Goal: Complete application form: Complete application form

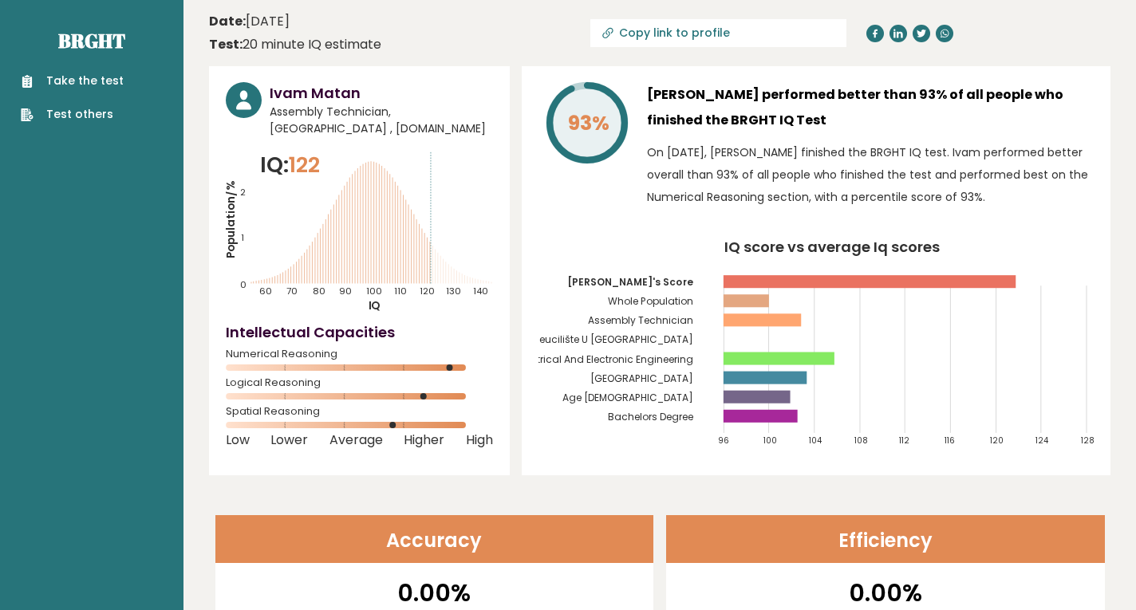
click at [85, 77] on link "Take the test" at bounding box center [72, 81] width 103 height 17
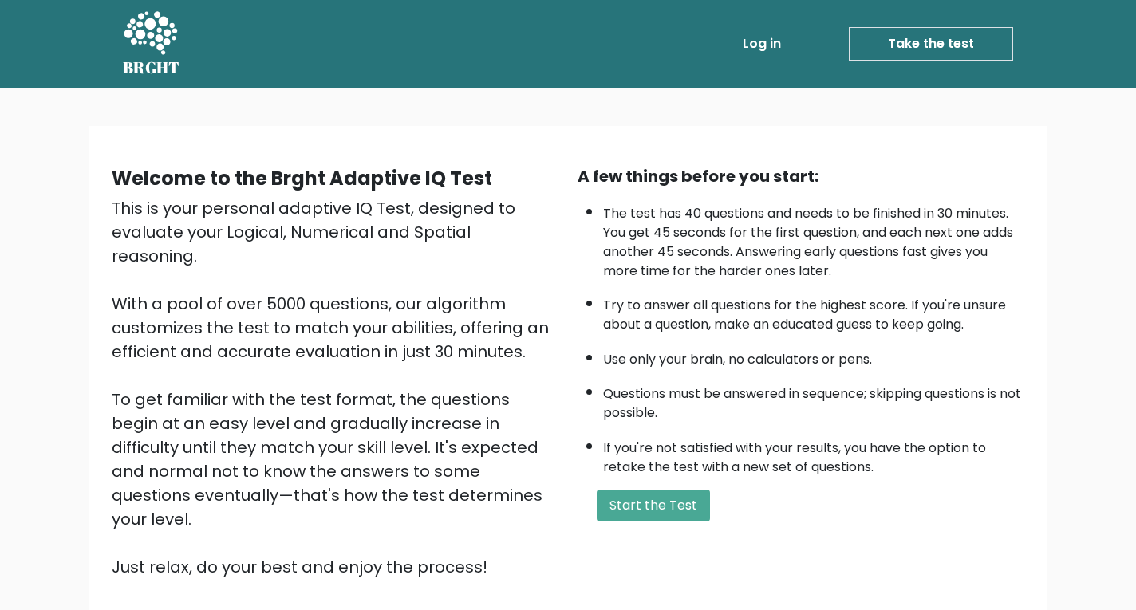
scroll to position [1, 0]
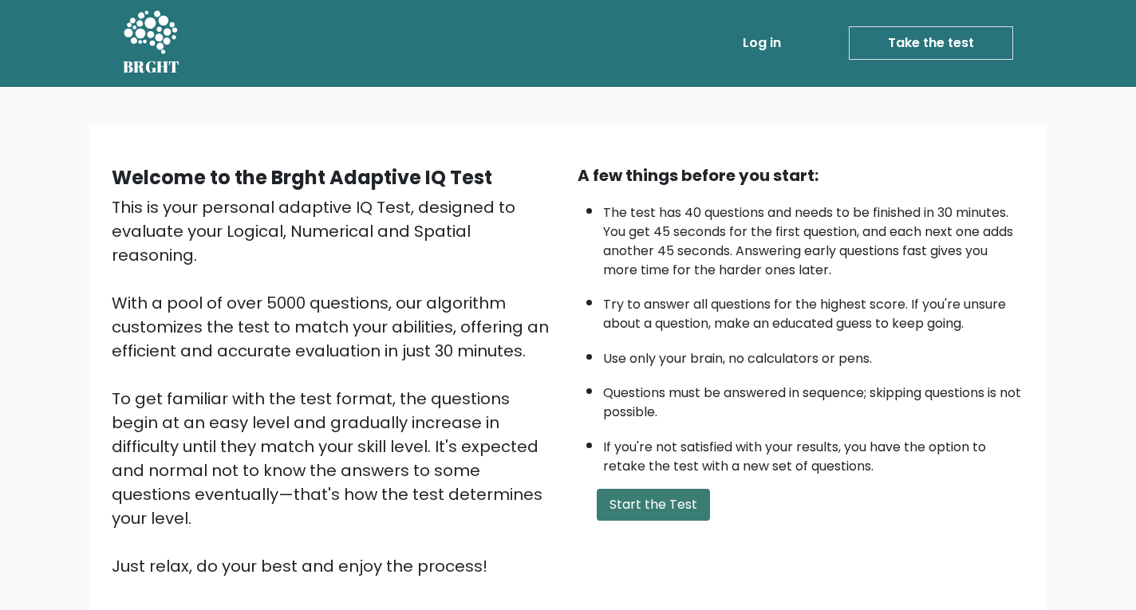
click at [676, 492] on button "Start the Test" at bounding box center [652, 505] width 113 height 32
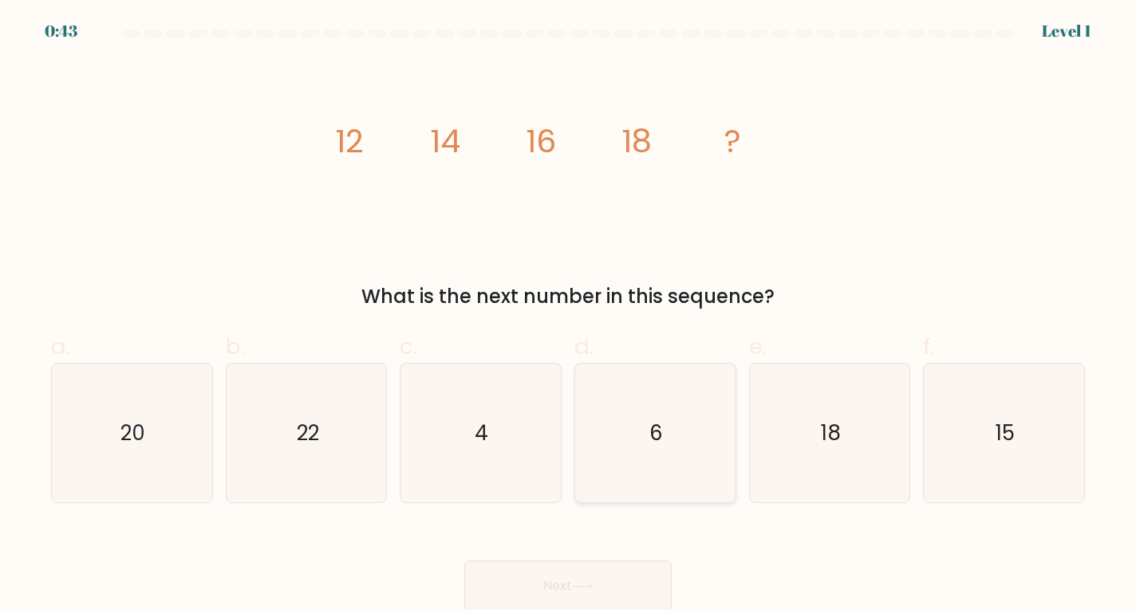
click at [658, 486] on icon "6" at bounding box center [655, 434] width 140 height 140
click at [569, 316] on input "d. 6" at bounding box center [568, 310] width 1 height 10
radio input "true"
click at [658, 486] on icon "6" at bounding box center [655, 433] width 138 height 138
click at [569, 316] on input "d. 6" at bounding box center [568, 310] width 1 height 10
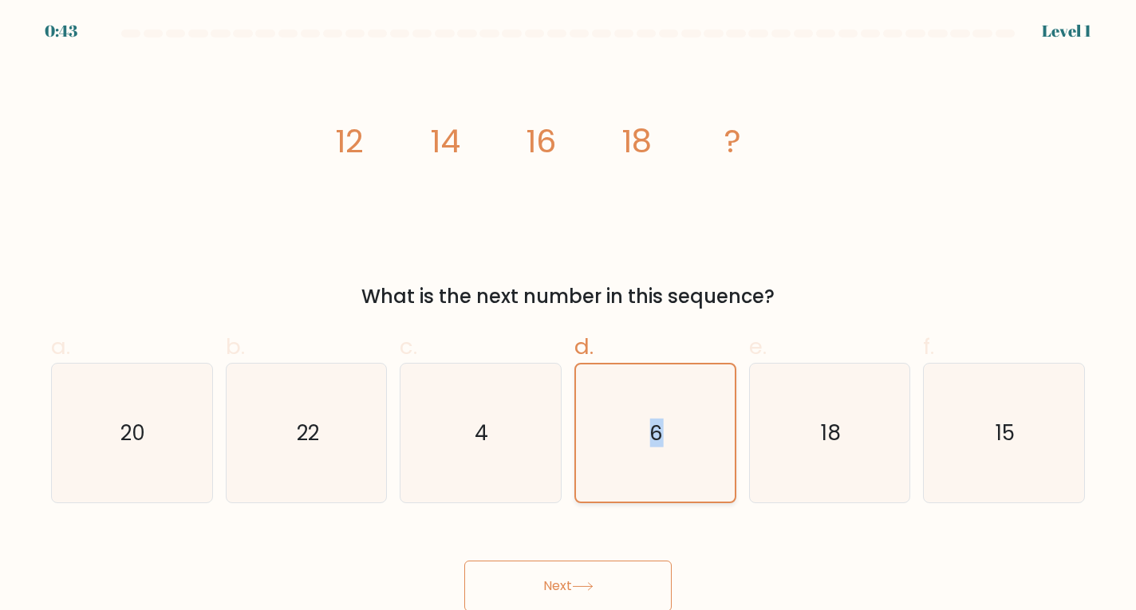
click at [658, 486] on icon "6" at bounding box center [655, 433] width 138 height 138
click at [569, 316] on input "d. 6" at bounding box center [568, 310] width 1 height 10
click at [658, 486] on icon "6" at bounding box center [655, 433] width 138 height 138
click at [569, 316] on input "d. 6" at bounding box center [568, 310] width 1 height 10
click at [658, 486] on icon "6" at bounding box center [655, 433] width 138 height 138
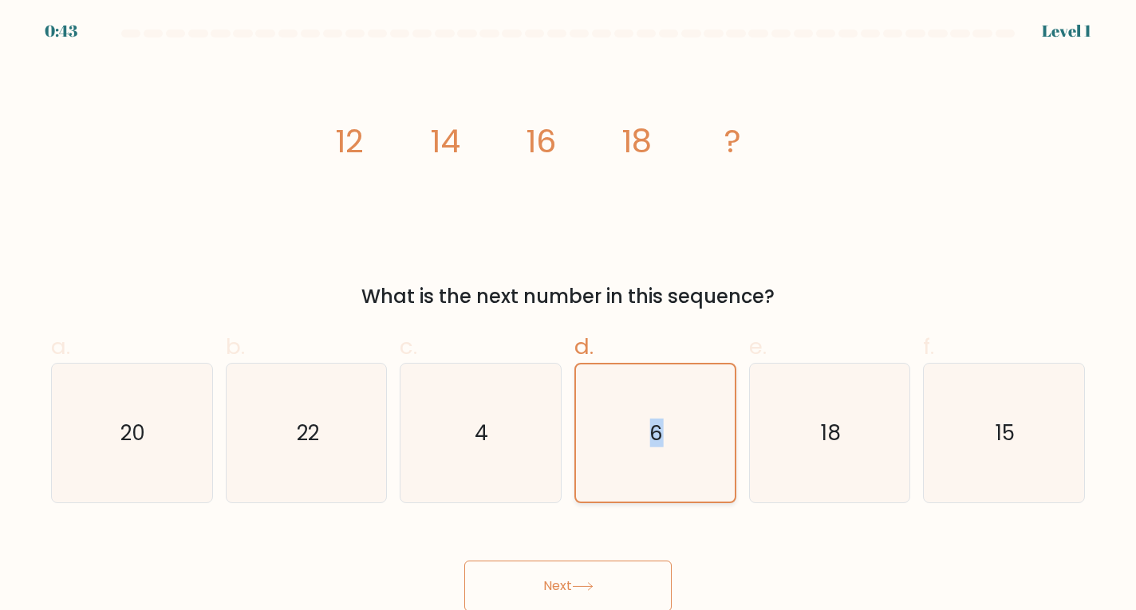
click at [569, 316] on input "d. 6" at bounding box center [568, 310] width 1 height 10
click at [658, 486] on icon "6" at bounding box center [655, 433] width 138 height 138
click at [569, 316] on input "d. 6" at bounding box center [568, 310] width 1 height 10
click at [678, 467] on icon "6" at bounding box center [655, 433] width 138 height 138
click at [569, 316] on input "d. 6" at bounding box center [568, 310] width 1 height 10
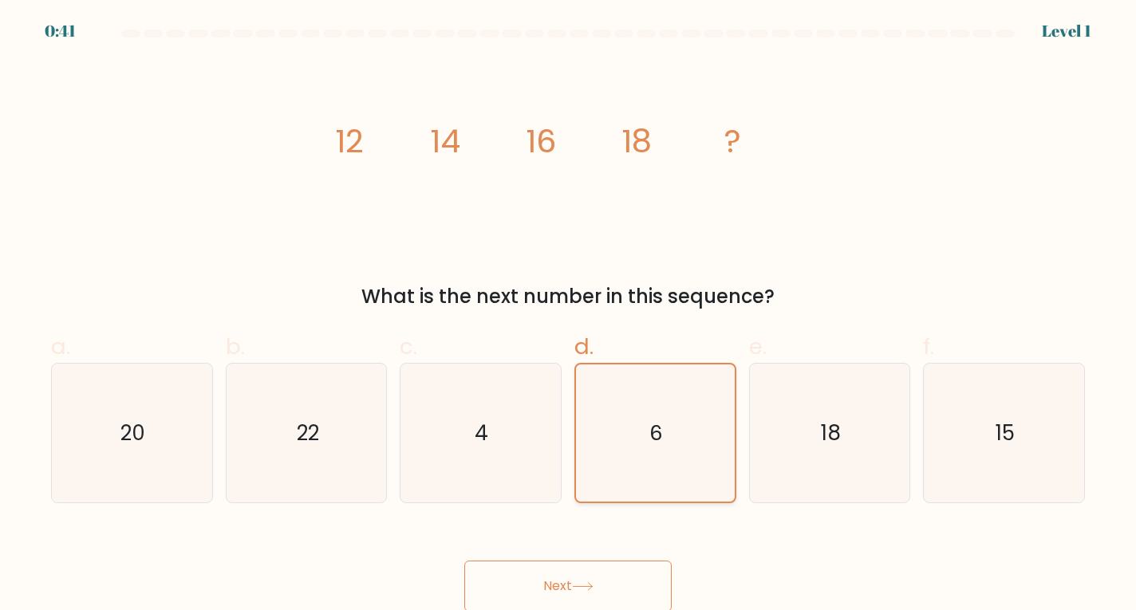
click at [678, 467] on icon "6" at bounding box center [655, 433] width 138 height 138
click at [569, 316] on input "d. 6" at bounding box center [568, 310] width 1 height 10
click at [681, 451] on icon "6" at bounding box center [655, 433] width 138 height 138
click at [569, 316] on input "d. 6" at bounding box center [568, 310] width 1 height 10
click at [678, 450] on icon "6" at bounding box center [655, 433] width 138 height 138
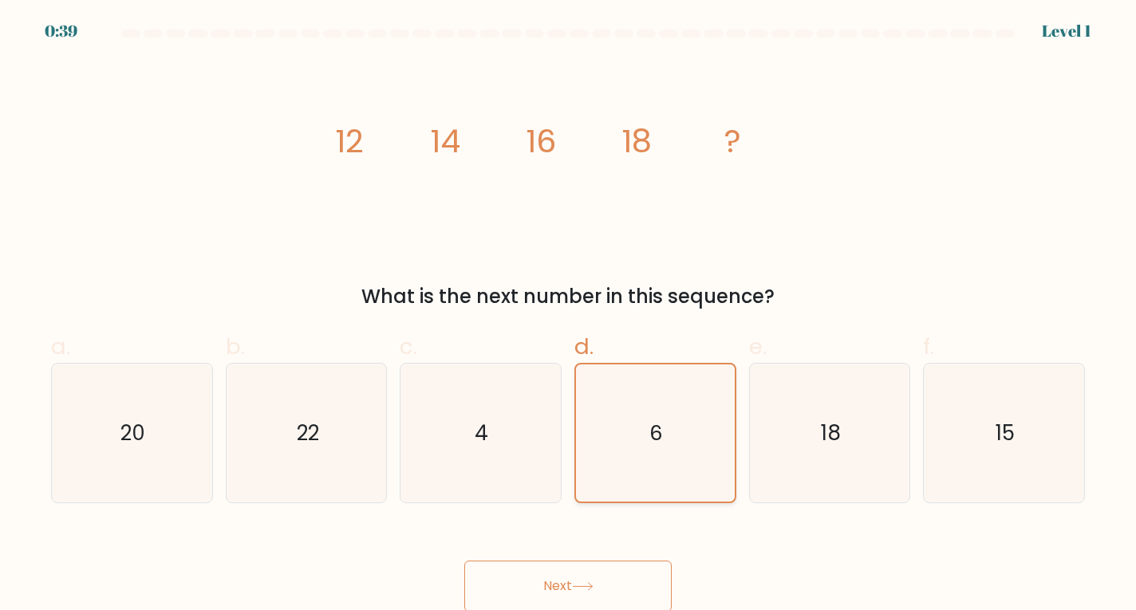
click at [569, 316] on input "d. 6" at bounding box center [568, 310] width 1 height 10
click at [789, 440] on icon "18" at bounding box center [830, 434] width 140 height 140
click at [569, 316] on input "e. 18" at bounding box center [568, 310] width 1 height 10
radio input "true"
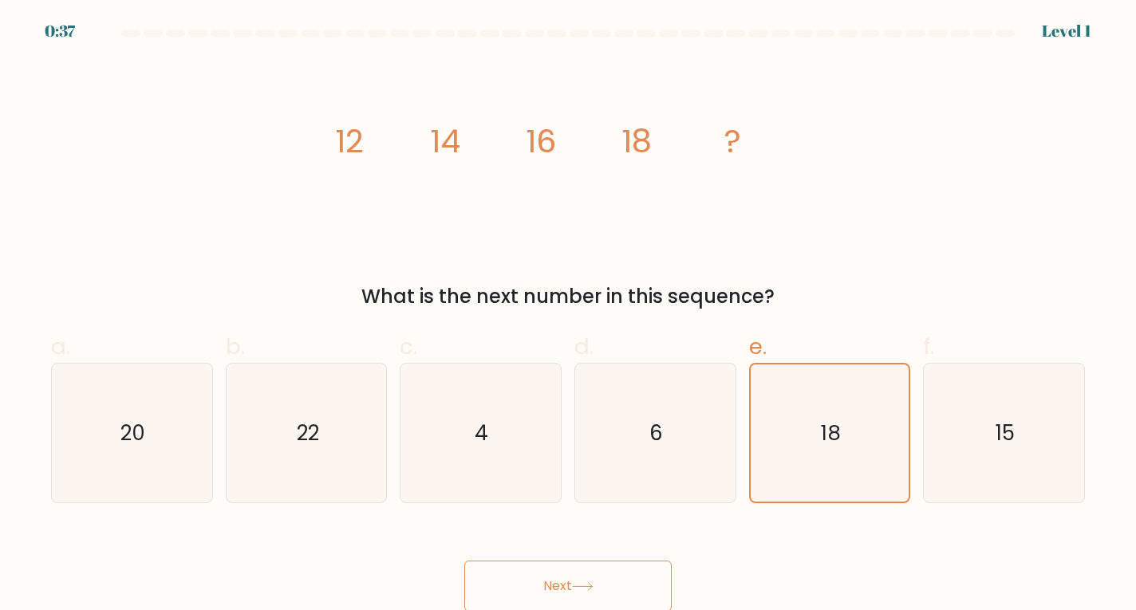
click at [560, 575] on button "Next" at bounding box center [567, 586] width 207 height 51
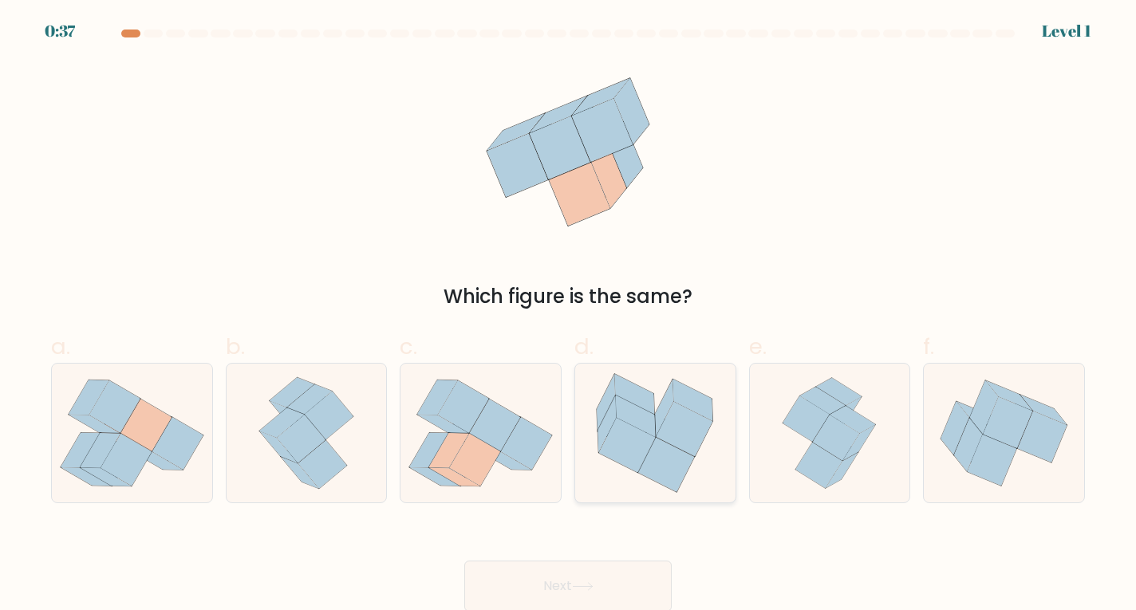
click at [636, 448] on icon at bounding box center [627, 445] width 57 height 55
click at [569, 316] on input "d." at bounding box center [568, 310] width 1 height 10
radio input "true"
click at [648, 469] on icon at bounding box center [666, 464] width 56 height 54
click at [569, 316] on input "d." at bounding box center [568, 310] width 1 height 10
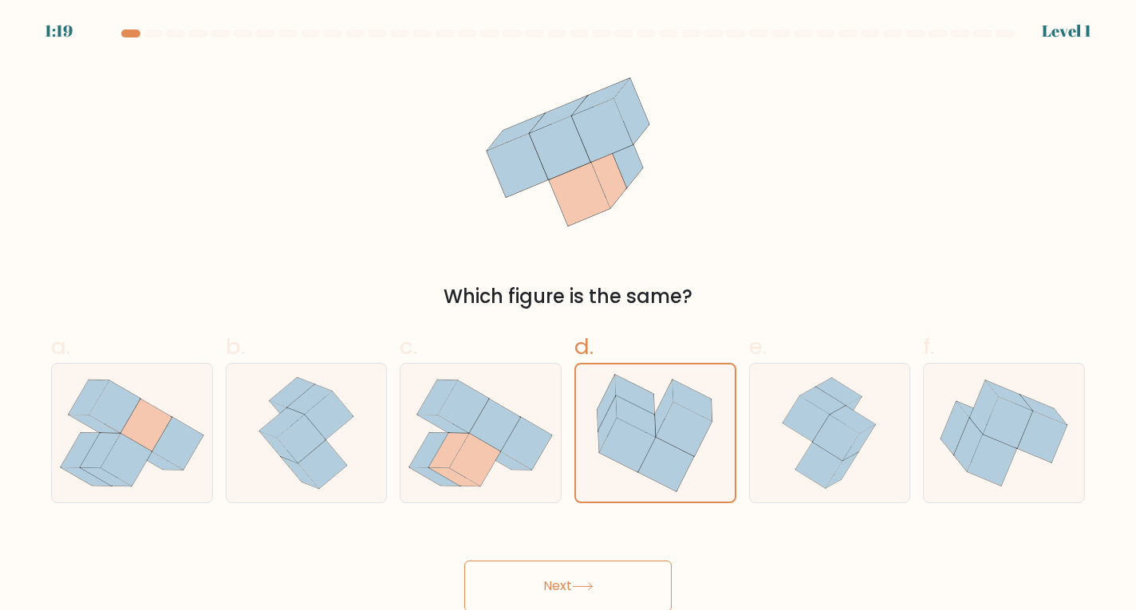
click at [569, 593] on button "Next" at bounding box center [567, 586] width 207 height 51
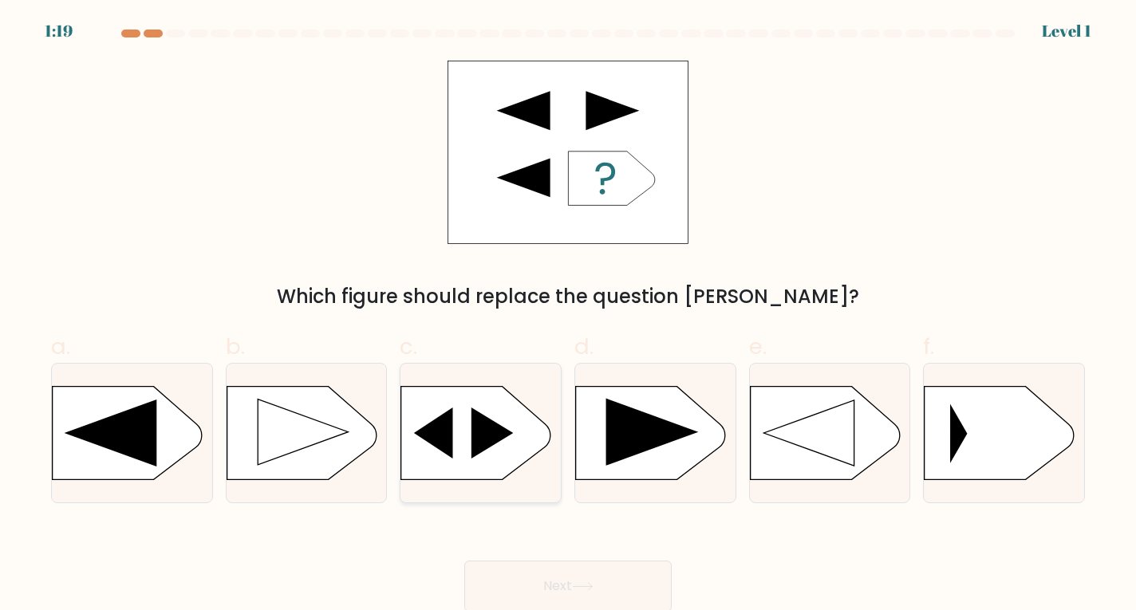
click at [557, 457] on icon at bounding box center [480, 433] width 160 height 95
click at [568, 316] on input "c." at bounding box center [568, 310] width 1 height 10
radio input "true"
click at [573, 572] on button "Next" at bounding box center [567, 586] width 207 height 51
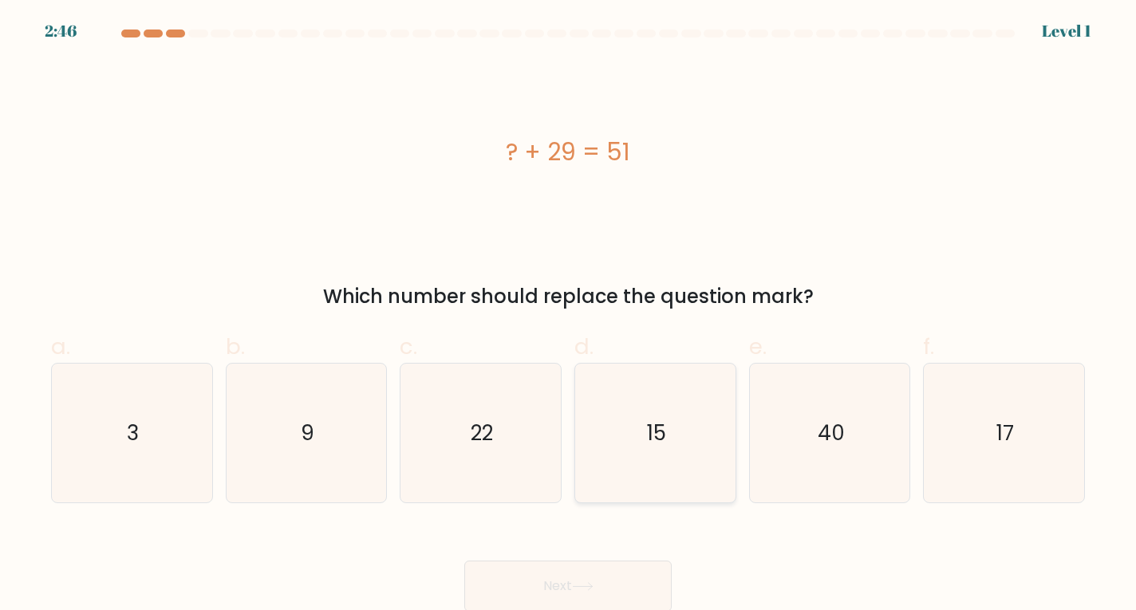
click at [644, 442] on icon "15" at bounding box center [655, 434] width 140 height 140
click at [569, 316] on input "d. 15" at bounding box center [568, 310] width 1 height 10
radio input "true"
click at [584, 574] on button "Next" at bounding box center [567, 586] width 207 height 51
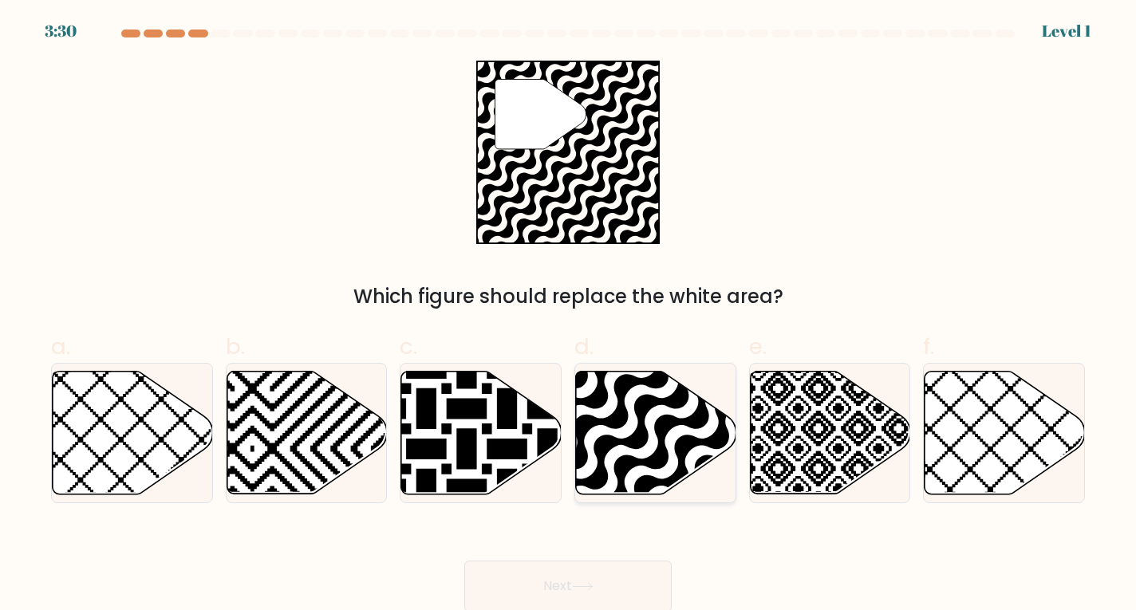
click at [614, 461] on icon at bounding box center [656, 432] width 160 height 123
click at [569, 316] on input "d." at bounding box center [568, 310] width 1 height 10
radio input "true"
click at [580, 565] on button "Next" at bounding box center [567, 586] width 207 height 51
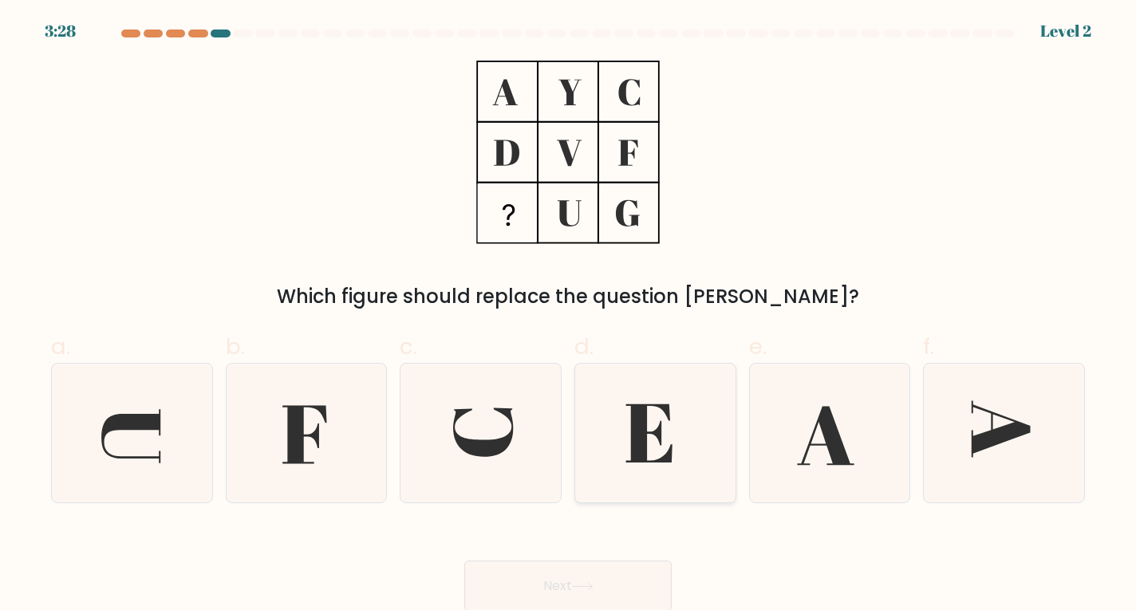
click at [649, 443] on icon at bounding box center [655, 434] width 140 height 140
click at [569, 316] on input "d." at bounding box center [568, 310] width 1 height 10
radio input "true"
click at [590, 580] on button "Next" at bounding box center [567, 586] width 207 height 51
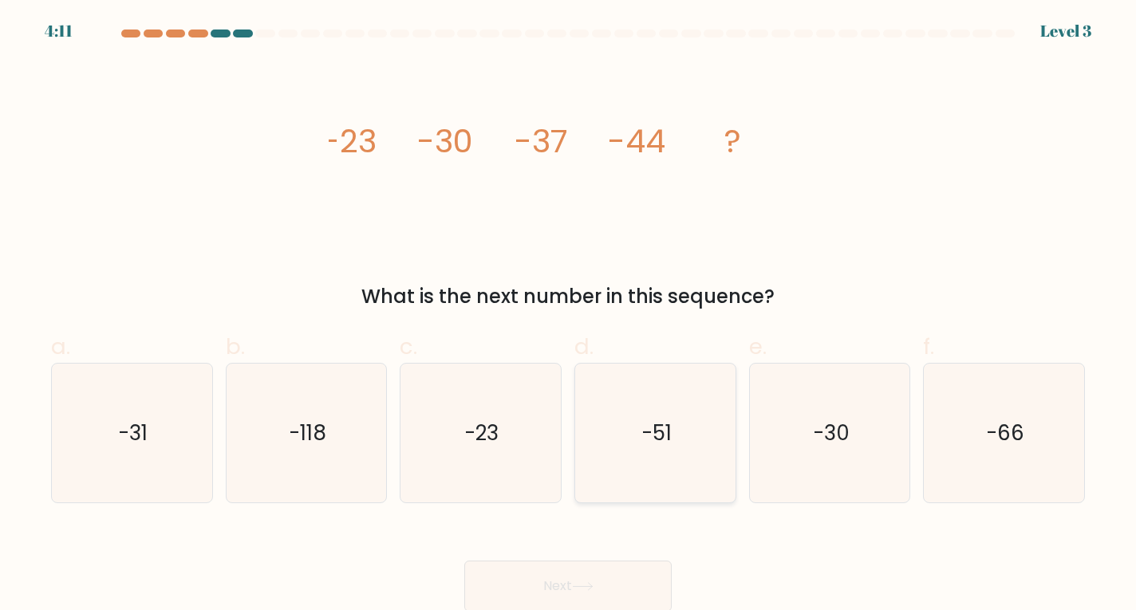
click at [653, 427] on text "-51" at bounding box center [656, 433] width 30 height 29
click at [569, 316] on input "d. -51" at bounding box center [568, 310] width 1 height 10
radio input "true"
click at [570, 599] on button "Next" at bounding box center [567, 586] width 207 height 51
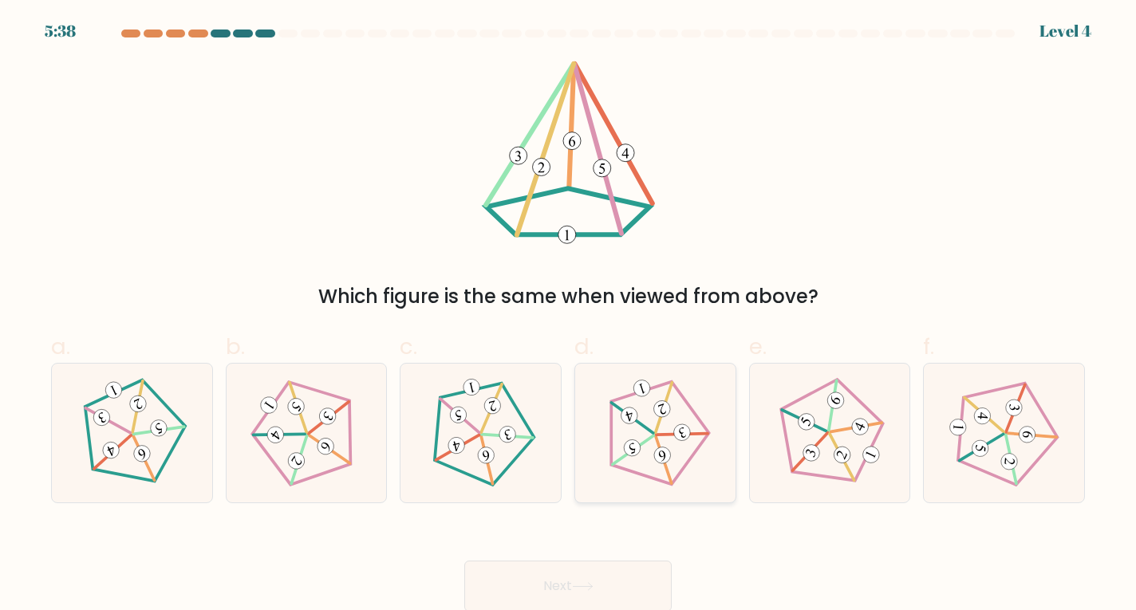
click at [691, 429] on icon at bounding box center [655, 433] width 112 height 112
click at [569, 316] on input "d." at bounding box center [568, 310] width 1 height 10
radio input "true"
click at [577, 585] on icon at bounding box center [583, 586] width 22 height 9
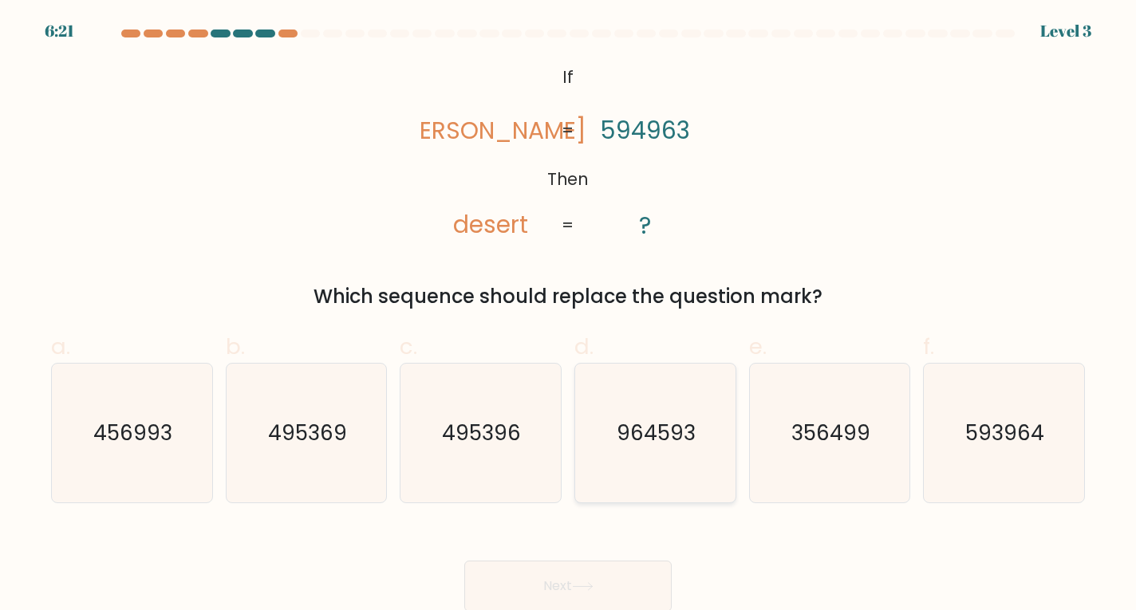
click at [649, 455] on icon "964593" at bounding box center [655, 434] width 140 height 140
click at [569, 316] on input "d. 964593" at bounding box center [568, 310] width 1 height 10
radio input "true"
click at [586, 579] on button "Next" at bounding box center [567, 586] width 207 height 51
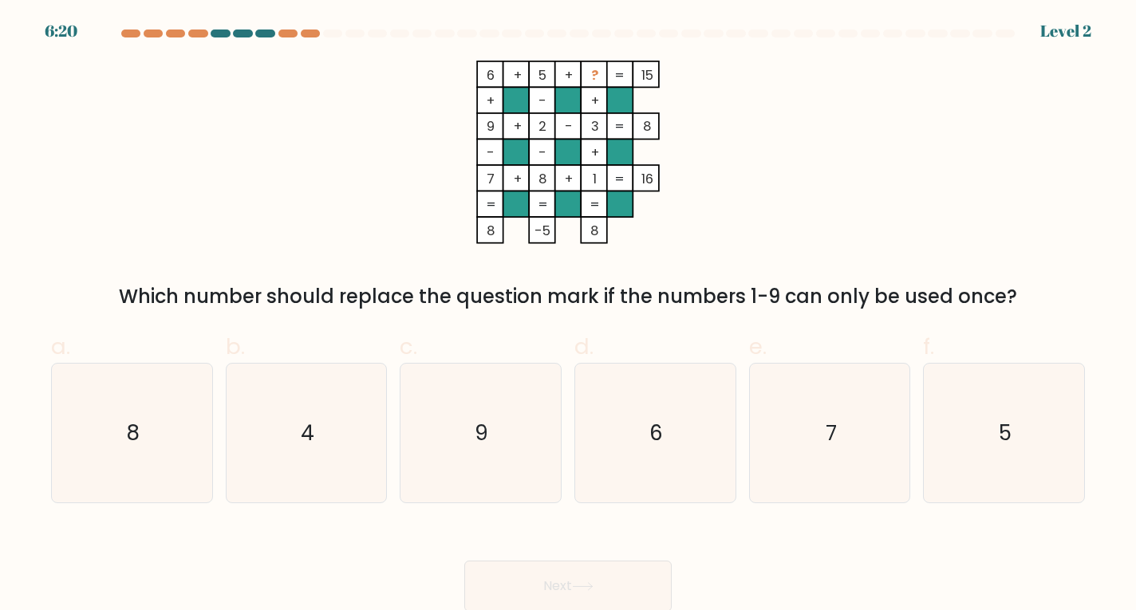
click at [654, 456] on icon "6" at bounding box center [655, 434] width 140 height 140
click at [569, 316] on input "d. 6" at bounding box center [568, 310] width 1 height 10
radio input "true"
click at [589, 565] on button "Next" at bounding box center [567, 586] width 207 height 51
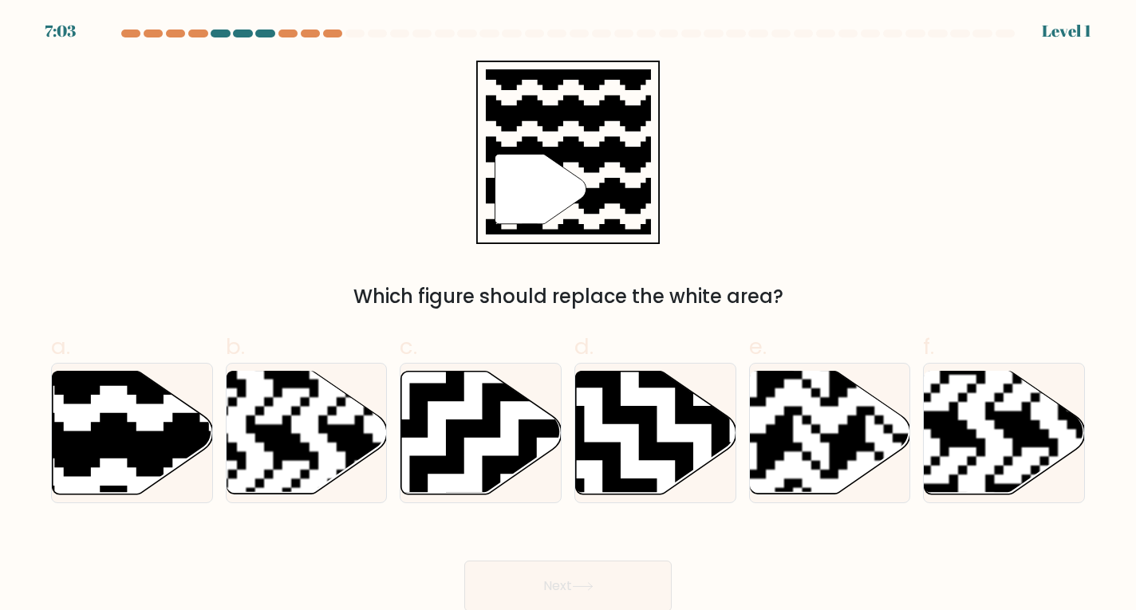
click at [659, 455] on icon at bounding box center [711, 496] width 290 height 290
click at [569, 316] on input "d." at bounding box center [568, 310] width 1 height 10
radio input "true"
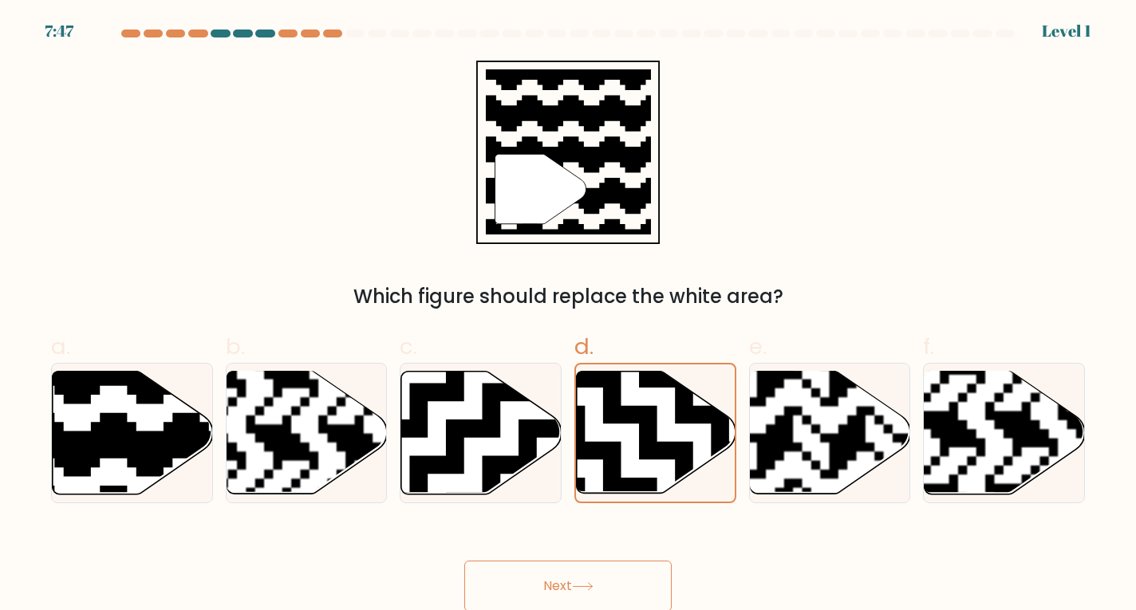
click at [602, 569] on button "Next" at bounding box center [567, 586] width 207 height 51
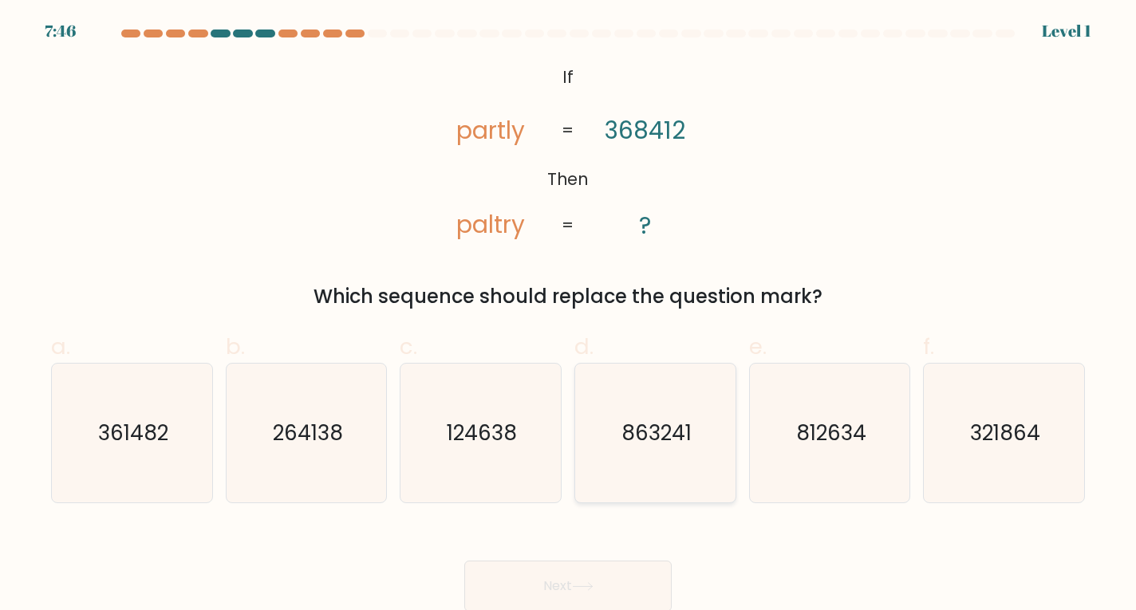
click at [636, 451] on icon "863241" at bounding box center [655, 434] width 140 height 140
click at [569, 316] on input "d. 863241" at bounding box center [568, 310] width 1 height 10
radio input "true"
click at [582, 568] on button "Next" at bounding box center [567, 586] width 207 height 51
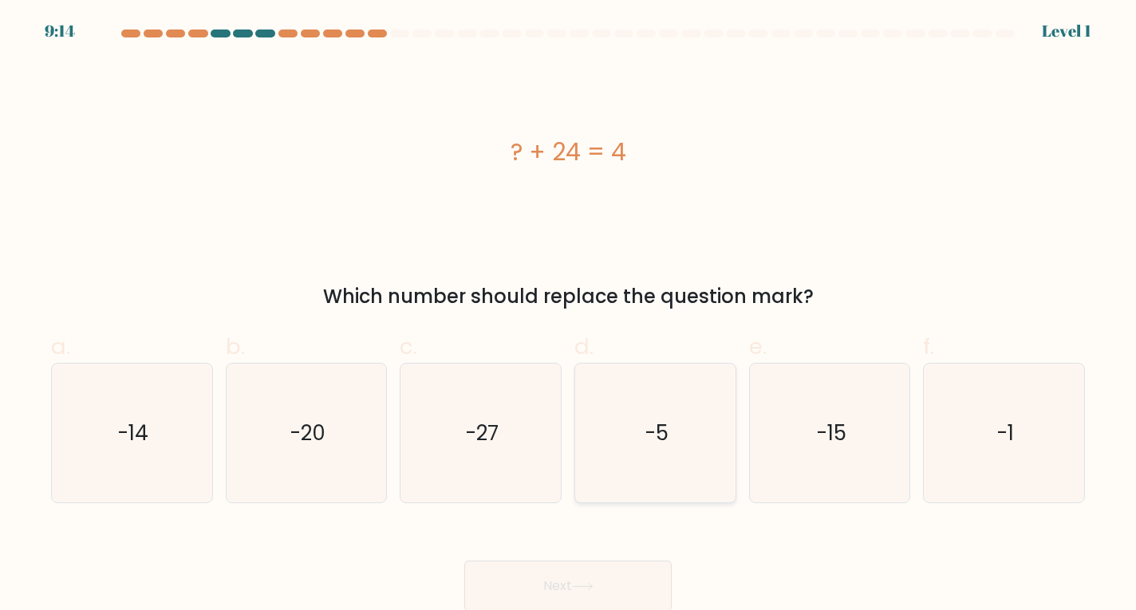
click at [634, 468] on icon "-5" at bounding box center [655, 434] width 140 height 140
click at [569, 316] on input "d. -5" at bounding box center [568, 310] width 1 height 10
radio input "true"
click at [572, 593] on button "Next" at bounding box center [567, 586] width 207 height 51
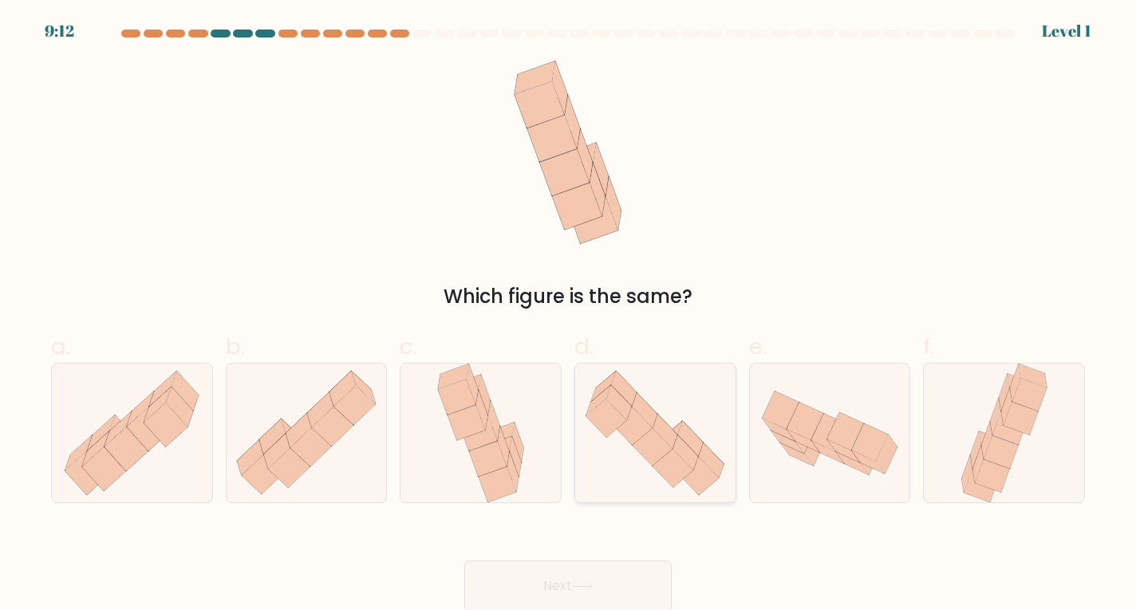
click at [640, 458] on icon at bounding box center [655, 433] width 160 height 138
click at [569, 316] on input "d." at bounding box center [568, 310] width 1 height 10
radio input "true"
click at [567, 573] on button "Next" at bounding box center [567, 586] width 207 height 51
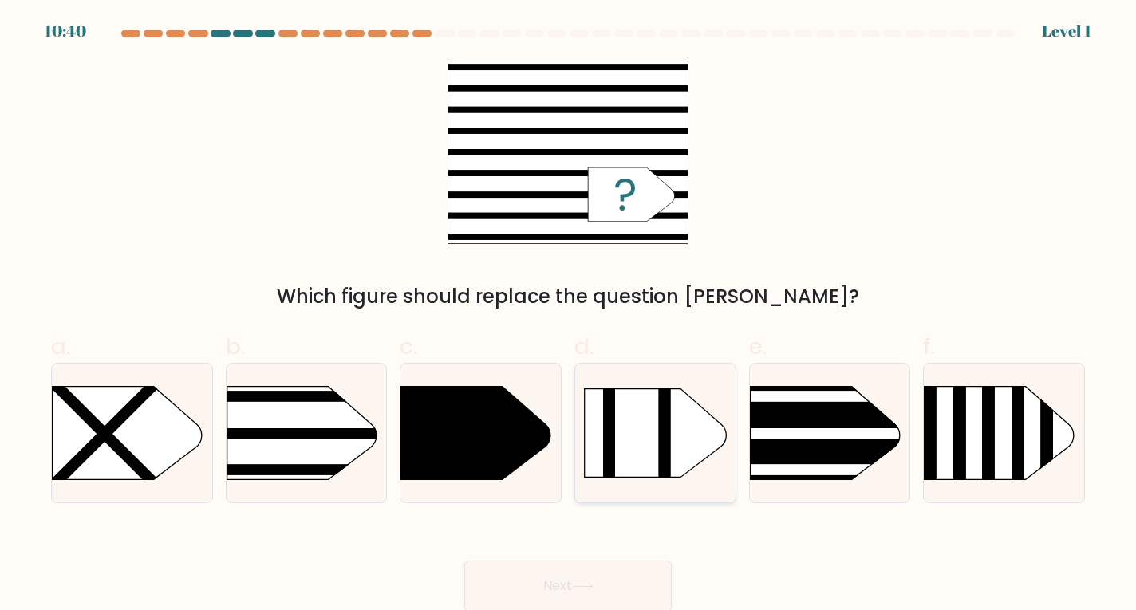
click at [632, 450] on icon at bounding box center [656, 433] width 142 height 89
click at [569, 316] on input "d." at bounding box center [568, 310] width 1 height 10
radio input "true"
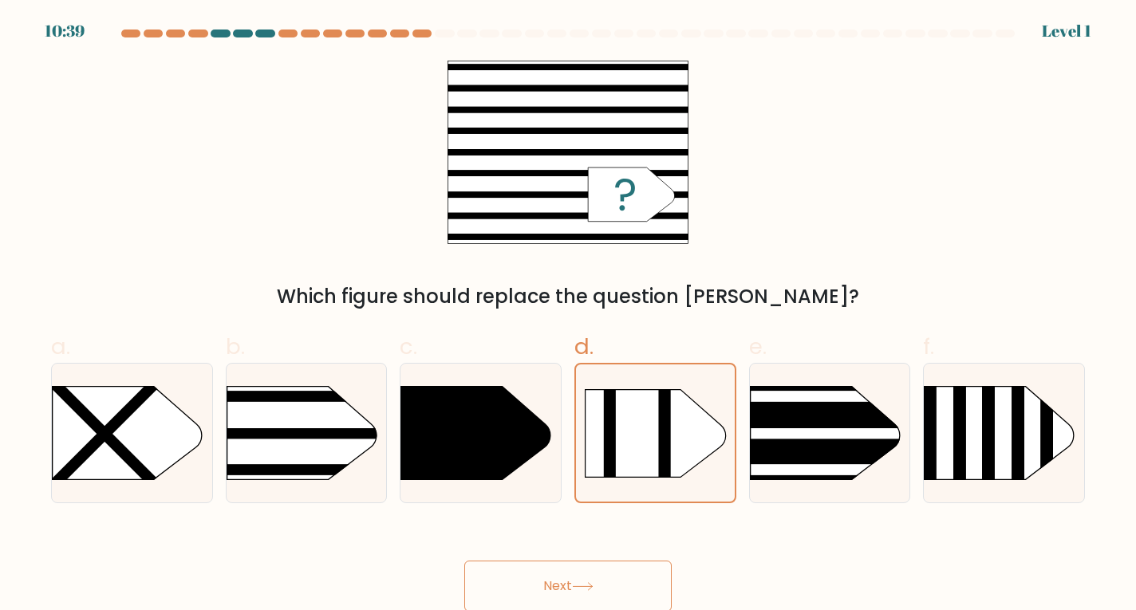
click at [565, 581] on button "Next" at bounding box center [567, 586] width 207 height 51
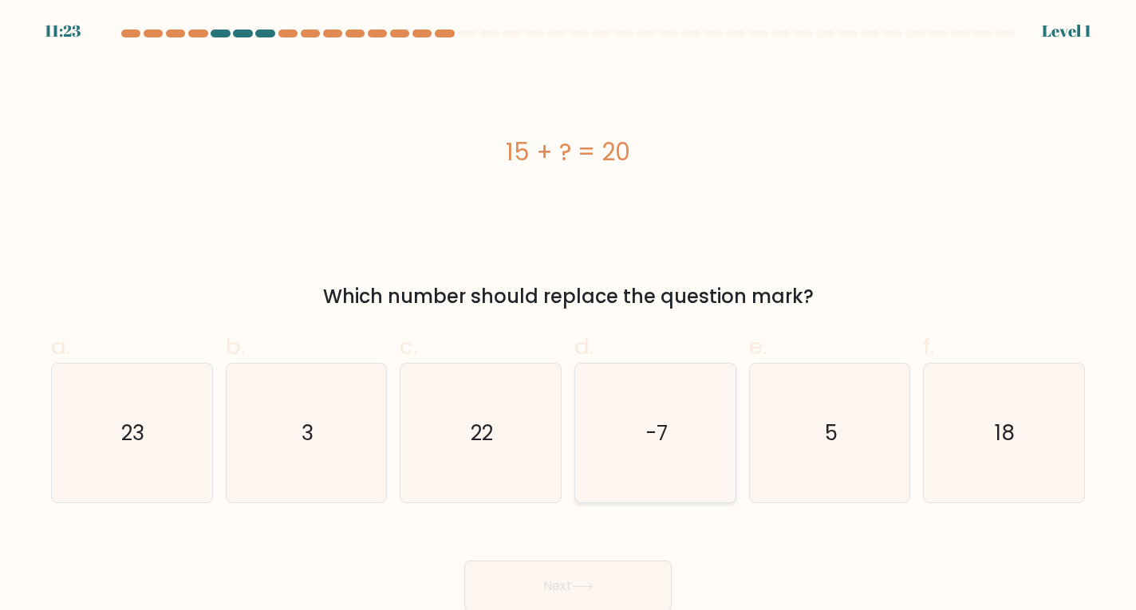
click at [647, 473] on icon "-7" at bounding box center [655, 434] width 140 height 140
click at [569, 316] on input "d. -7" at bounding box center [568, 310] width 1 height 10
radio input "true"
click at [580, 583] on button "Next" at bounding box center [567, 586] width 207 height 51
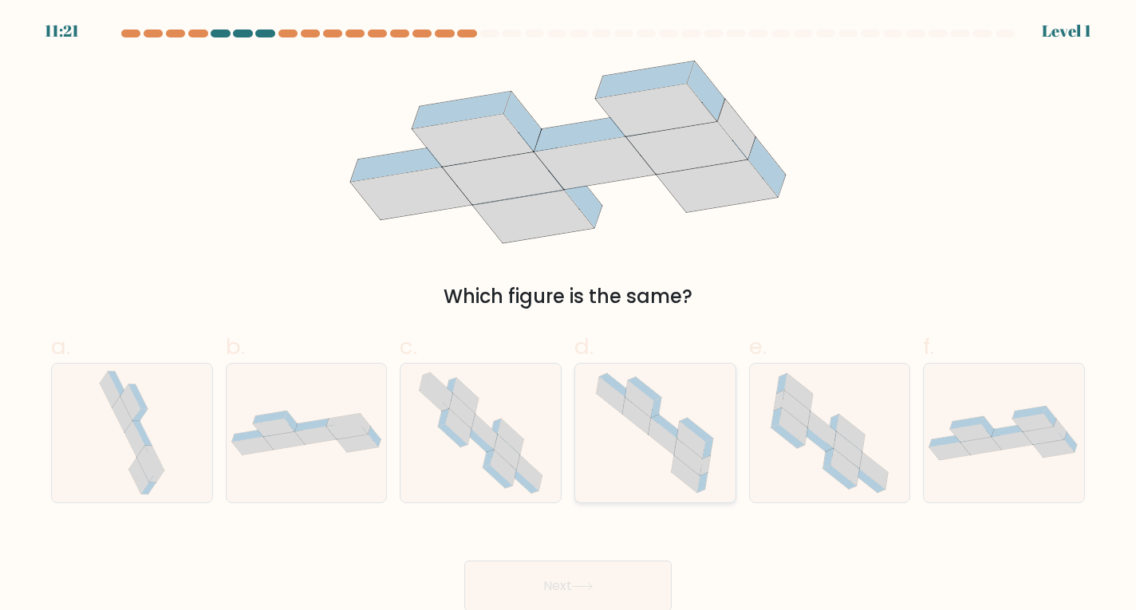
click at [668, 437] on icon at bounding box center [662, 436] width 29 height 37
click at [569, 316] on input "d." at bounding box center [568, 310] width 1 height 10
radio input "true"
click at [581, 577] on button "Next" at bounding box center [567, 586] width 207 height 51
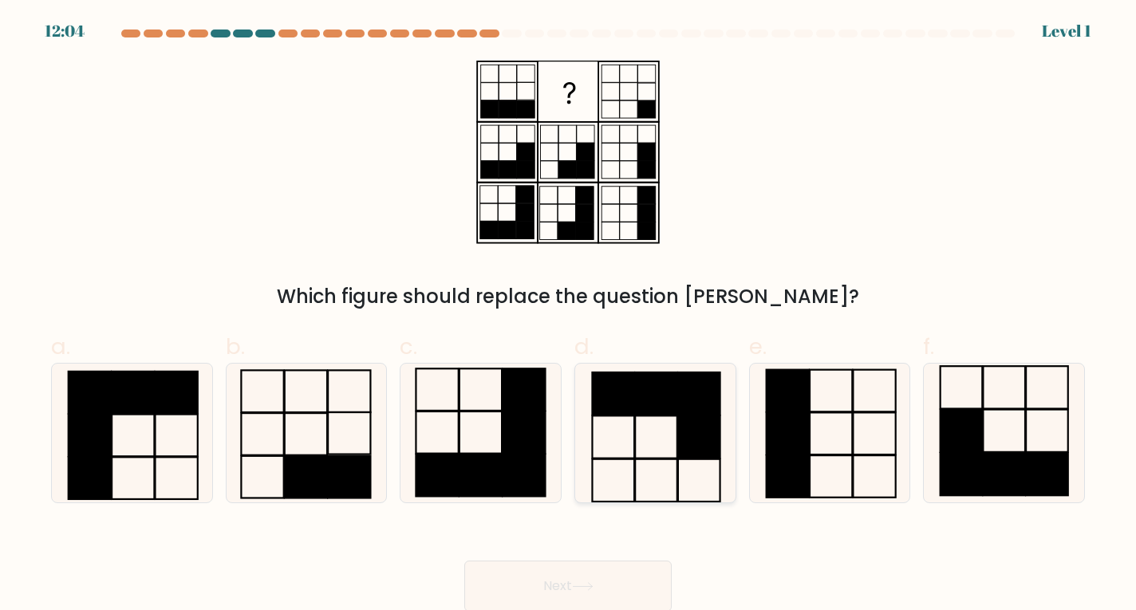
click at [656, 455] on icon at bounding box center [655, 434] width 140 height 140
click at [569, 316] on input "d." at bounding box center [568, 310] width 1 height 10
radio input "true"
click at [594, 569] on button "Next" at bounding box center [567, 586] width 207 height 51
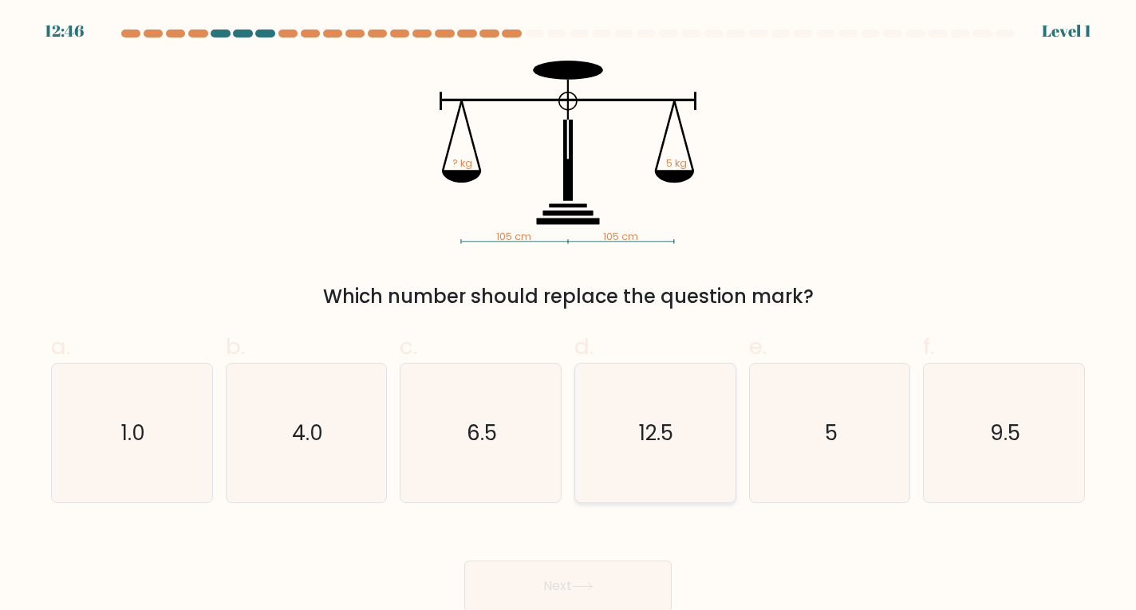
click at [668, 465] on icon "12.5" at bounding box center [655, 434] width 140 height 140
click at [569, 316] on input "d. 12.5" at bounding box center [568, 310] width 1 height 10
radio input "true"
click at [592, 580] on button "Next" at bounding box center [567, 586] width 207 height 51
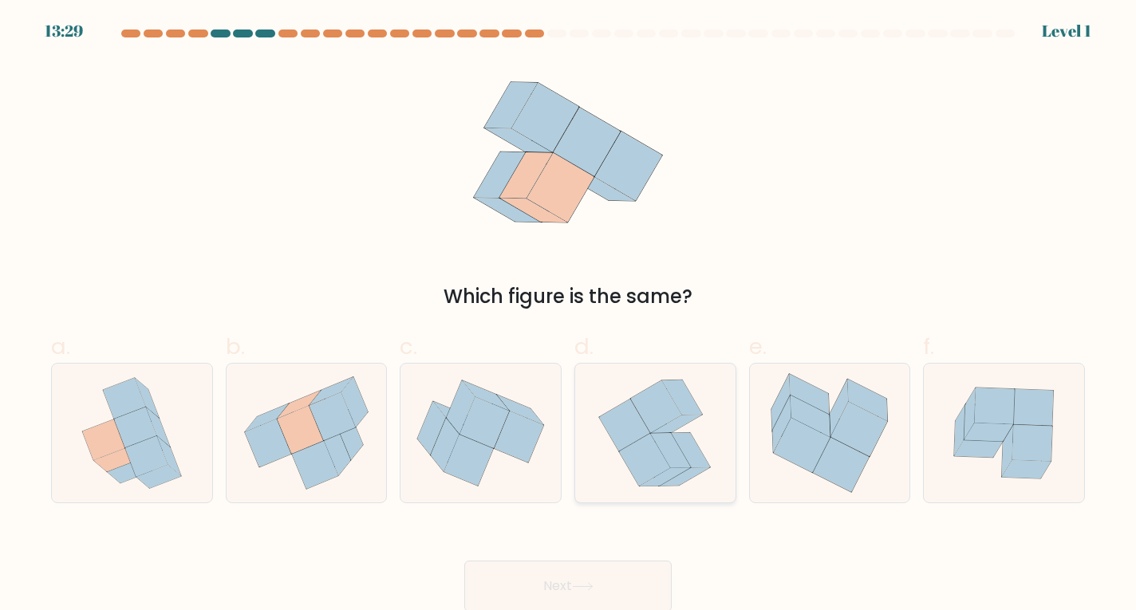
click at [656, 491] on icon at bounding box center [655, 434] width 126 height 140
click at [569, 316] on input "d." at bounding box center [568, 310] width 1 height 10
radio input "true"
click at [575, 581] on button "Next" at bounding box center [567, 586] width 207 height 51
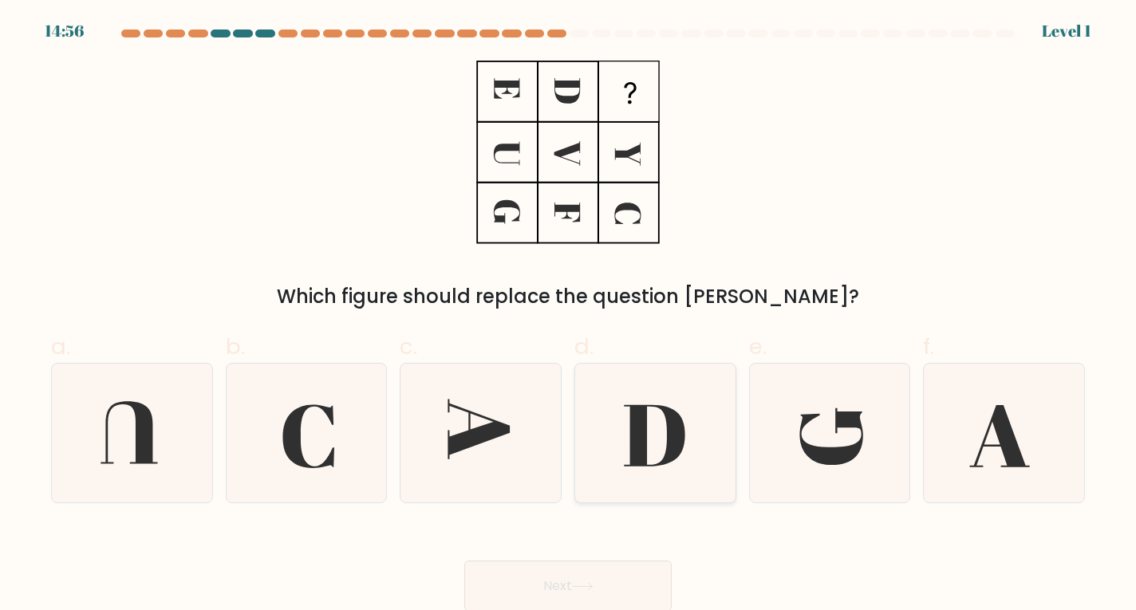
click at [637, 472] on icon at bounding box center [655, 434] width 140 height 140
click at [569, 316] on input "d." at bounding box center [568, 310] width 1 height 10
radio input "true"
click at [573, 577] on button "Next" at bounding box center [567, 586] width 207 height 51
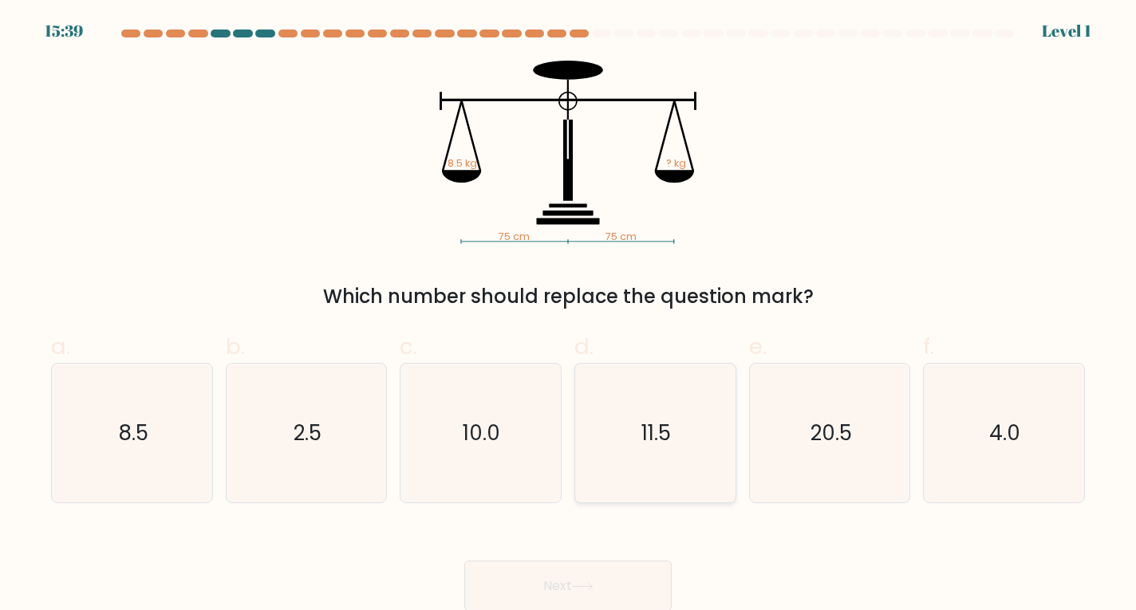
click at [687, 458] on icon "11.5" at bounding box center [655, 434] width 140 height 140
click at [569, 316] on input "d. 11.5" at bounding box center [568, 310] width 1 height 10
radio input "true"
click at [606, 578] on button "Next" at bounding box center [567, 586] width 207 height 51
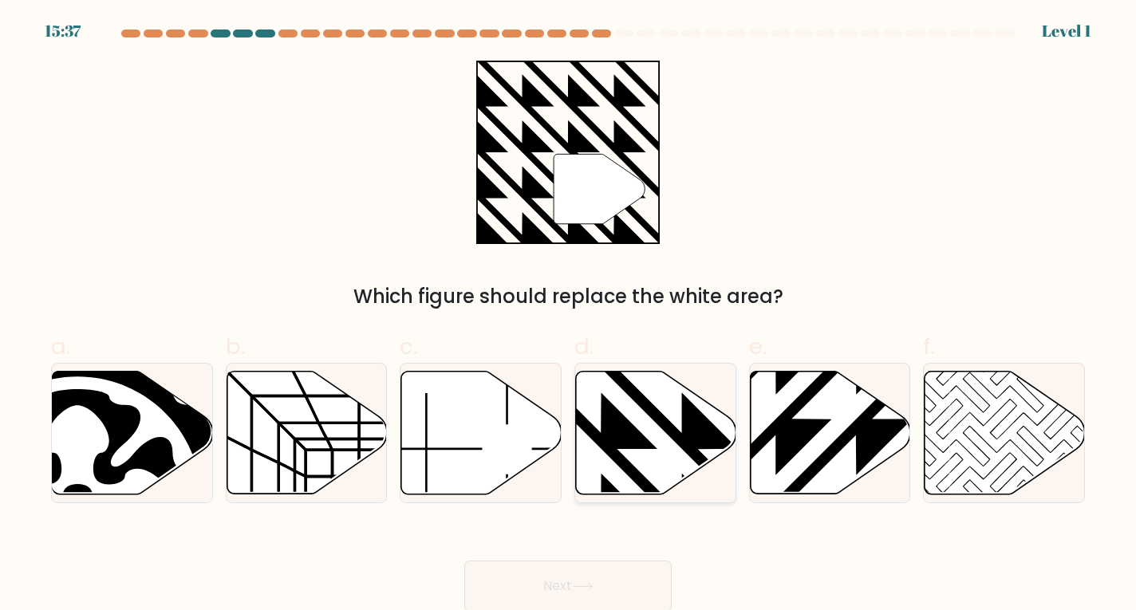
click at [688, 467] on icon at bounding box center [656, 432] width 160 height 123
click at [569, 316] on input "d." at bounding box center [568, 310] width 1 height 10
radio input "true"
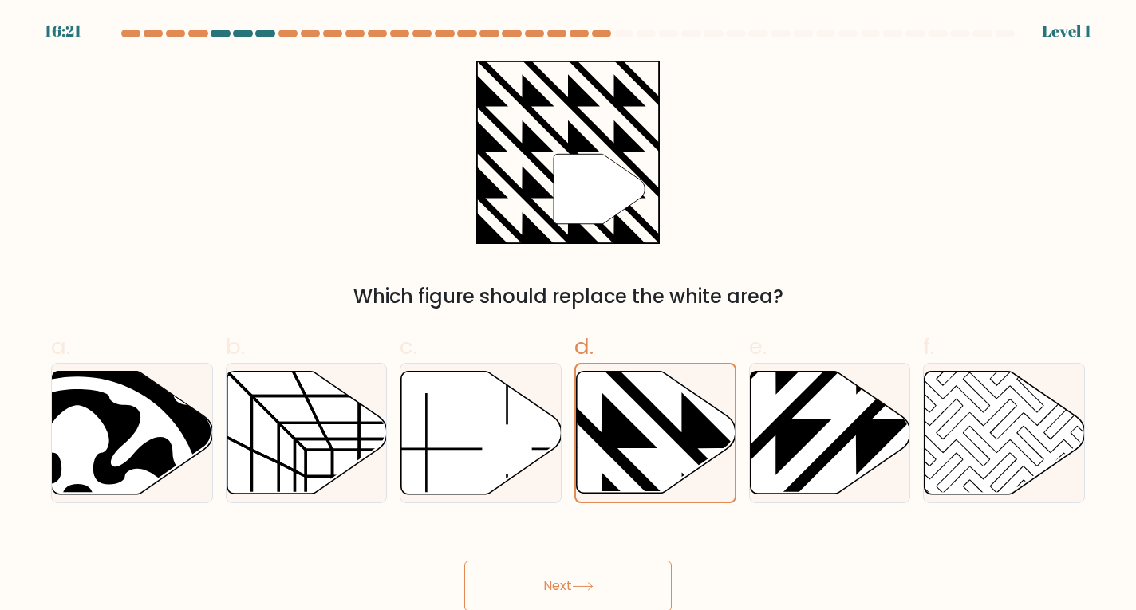
click at [612, 581] on button "Next" at bounding box center [567, 586] width 207 height 51
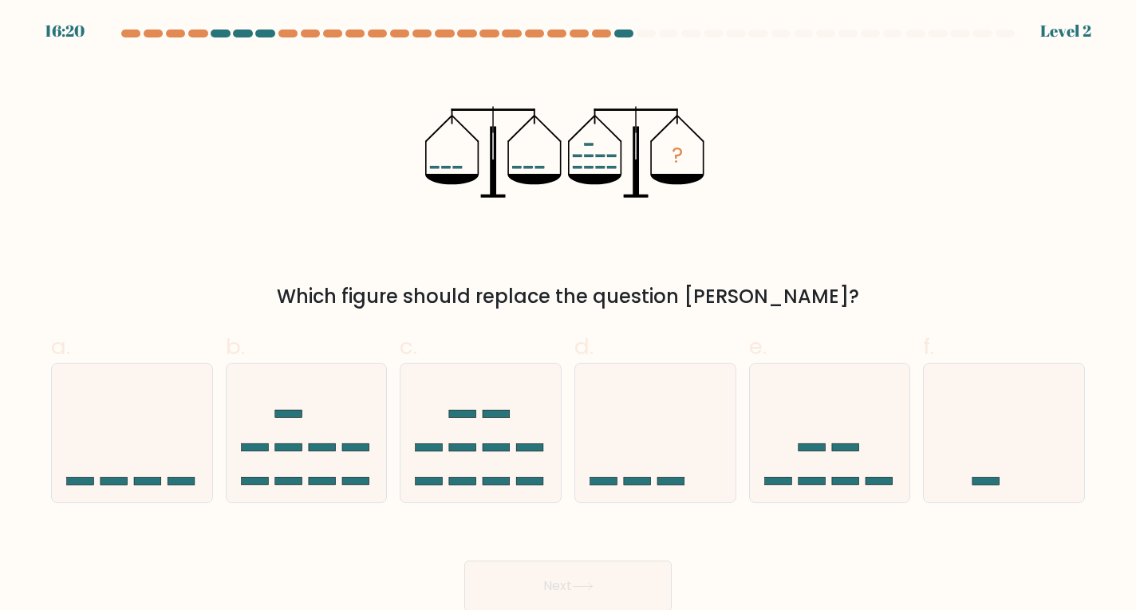
click at [628, 520] on form at bounding box center [568, 321] width 1136 height 582
click at [627, 482] on rect at bounding box center [637, 482] width 27 height 8
click at [569, 316] on input "d." at bounding box center [568, 310] width 1 height 10
radio input "true"
click at [581, 604] on button "Next" at bounding box center [567, 586] width 207 height 51
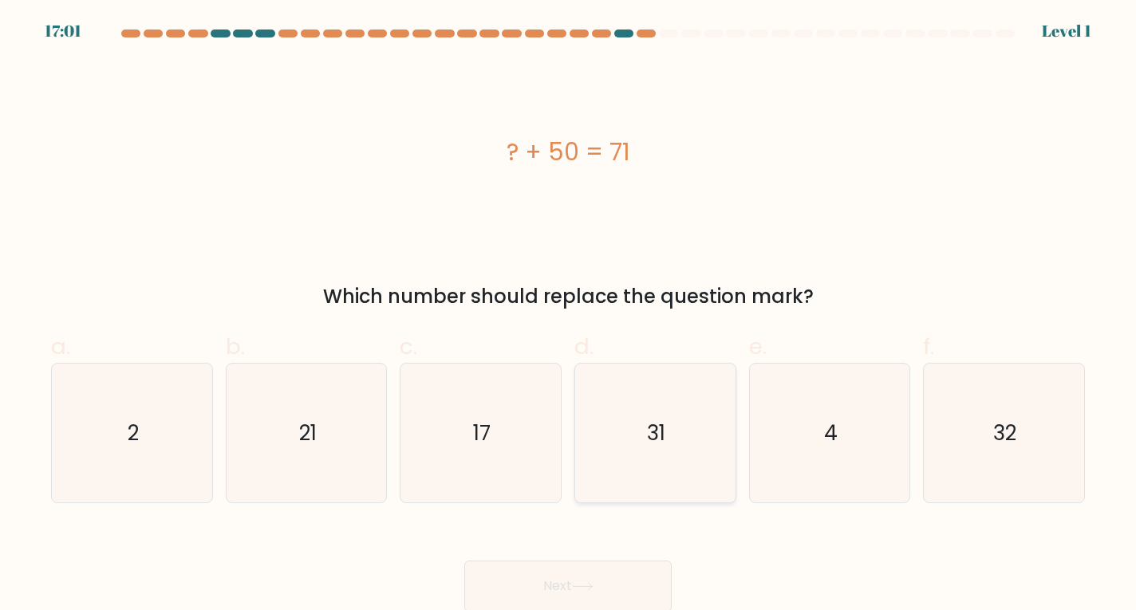
click at [648, 436] on text "31" at bounding box center [657, 433] width 18 height 29
click at [569, 316] on input "d. 31" at bounding box center [568, 310] width 1 height 10
radio input "true"
click at [584, 572] on button "Next" at bounding box center [567, 586] width 207 height 51
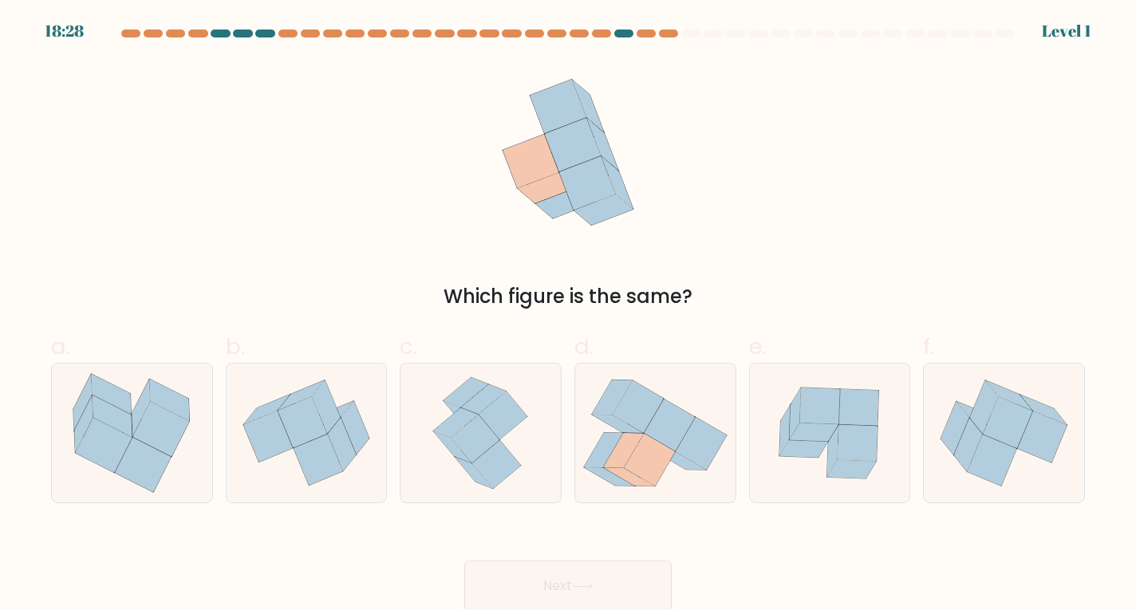
click at [655, 426] on icon at bounding box center [669, 426] width 51 height 53
click at [569, 316] on input "d." at bounding box center [568, 310] width 1 height 10
radio input "true"
click at [577, 576] on button "Next" at bounding box center [567, 586] width 207 height 51
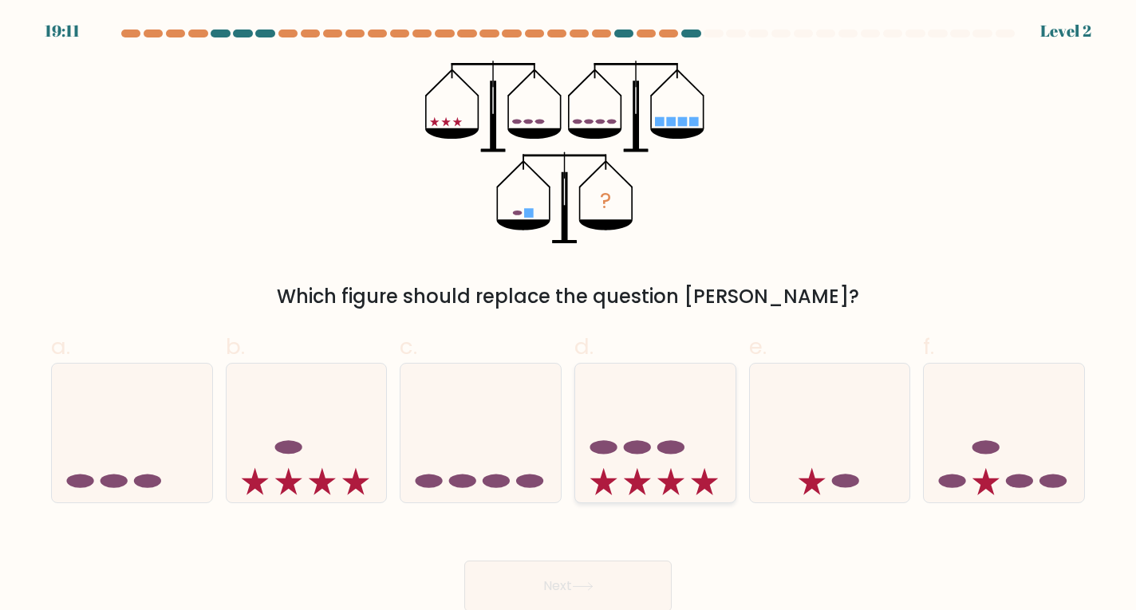
click at [610, 494] on icon at bounding box center [655, 433] width 160 height 132
click at [569, 316] on input "d." at bounding box center [568, 310] width 1 height 10
radio input "true"
click at [580, 572] on button "Next" at bounding box center [567, 586] width 207 height 51
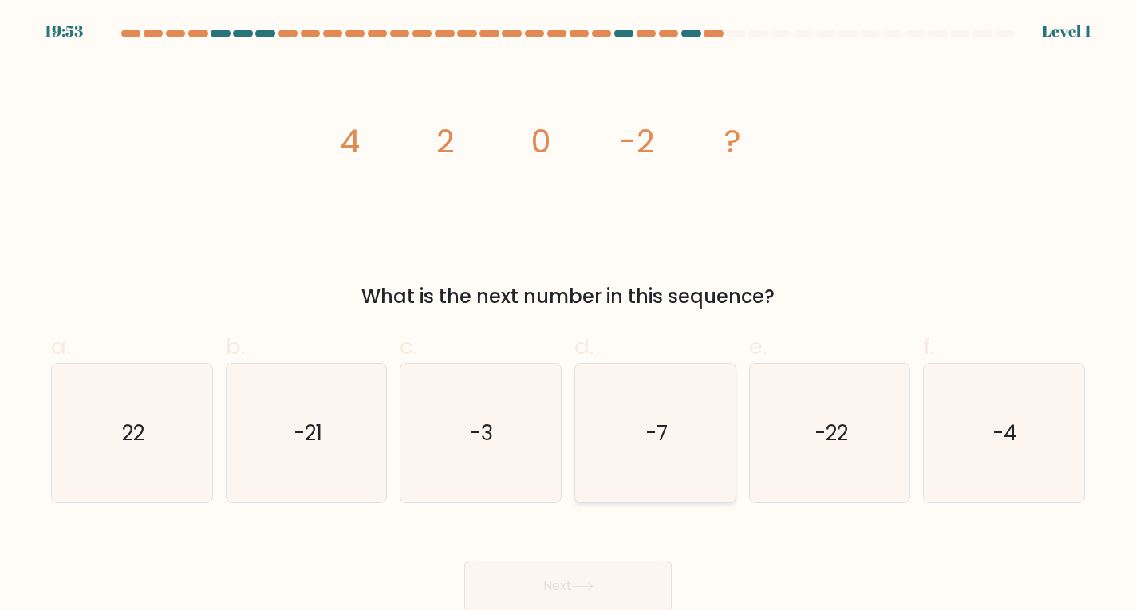
click at [647, 459] on icon "-7" at bounding box center [655, 434] width 140 height 140
click at [569, 316] on input "d. -7" at bounding box center [568, 310] width 1 height 10
radio input "true"
click at [590, 569] on button "Next" at bounding box center [567, 586] width 207 height 51
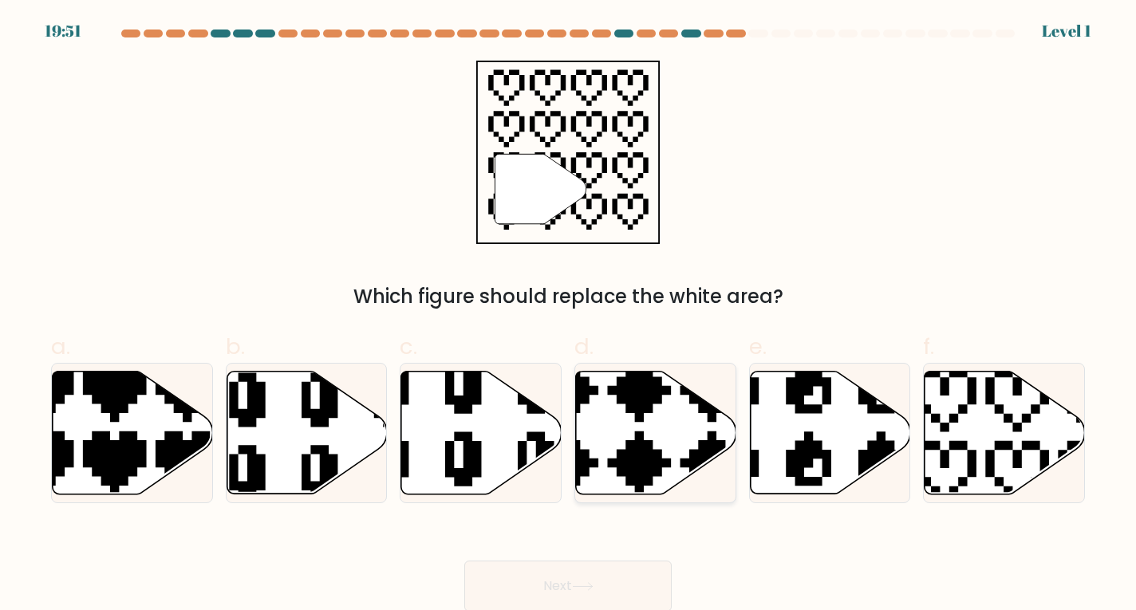
click at [660, 470] on icon at bounding box center [603, 499] width 282 height 282
click at [569, 316] on input "d." at bounding box center [568, 310] width 1 height 10
radio input "true"
click at [605, 581] on button "Next" at bounding box center [567, 586] width 207 height 51
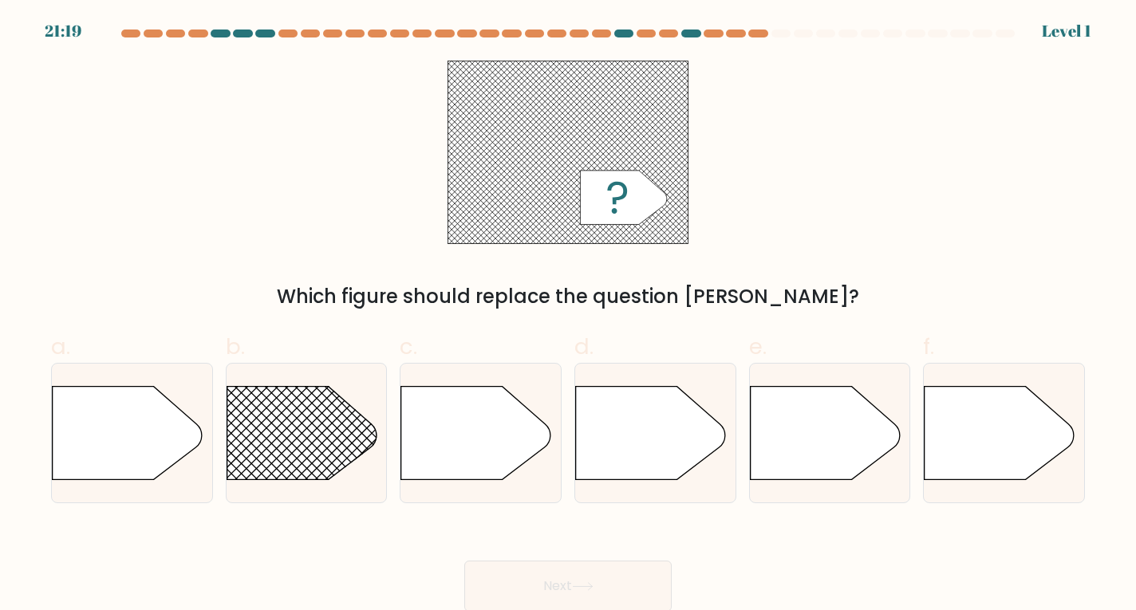
click at [653, 496] on div at bounding box center [655, 433] width 162 height 141
click at [569, 316] on input "d." at bounding box center [568, 310] width 1 height 10
radio input "true"
click at [611, 583] on button "Next" at bounding box center [567, 586] width 207 height 51
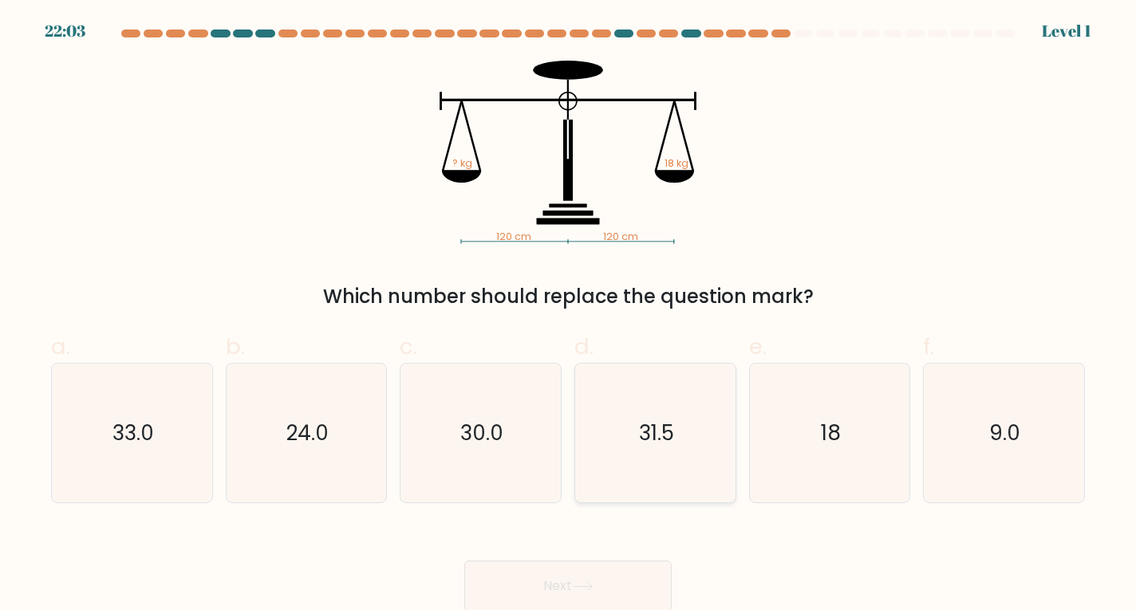
click at [655, 462] on icon "31.5" at bounding box center [655, 434] width 140 height 140
click at [569, 316] on input "d. 31.5" at bounding box center [568, 310] width 1 height 10
radio input "true"
click at [600, 573] on button "Next" at bounding box center [567, 586] width 207 height 51
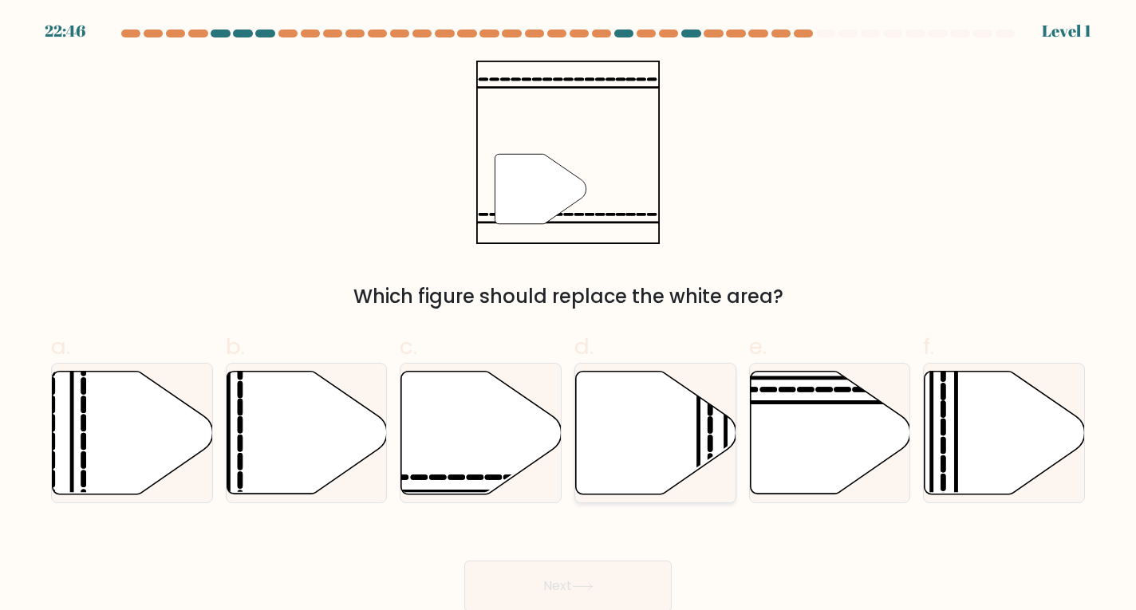
click at [667, 451] on icon at bounding box center [656, 432] width 160 height 123
click at [569, 316] on input "d." at bounding box center [568, 310] width 1 height 10
radio input "true"
click at [576, 587] on icon at bounding box center [583, 586] width 22 height 9
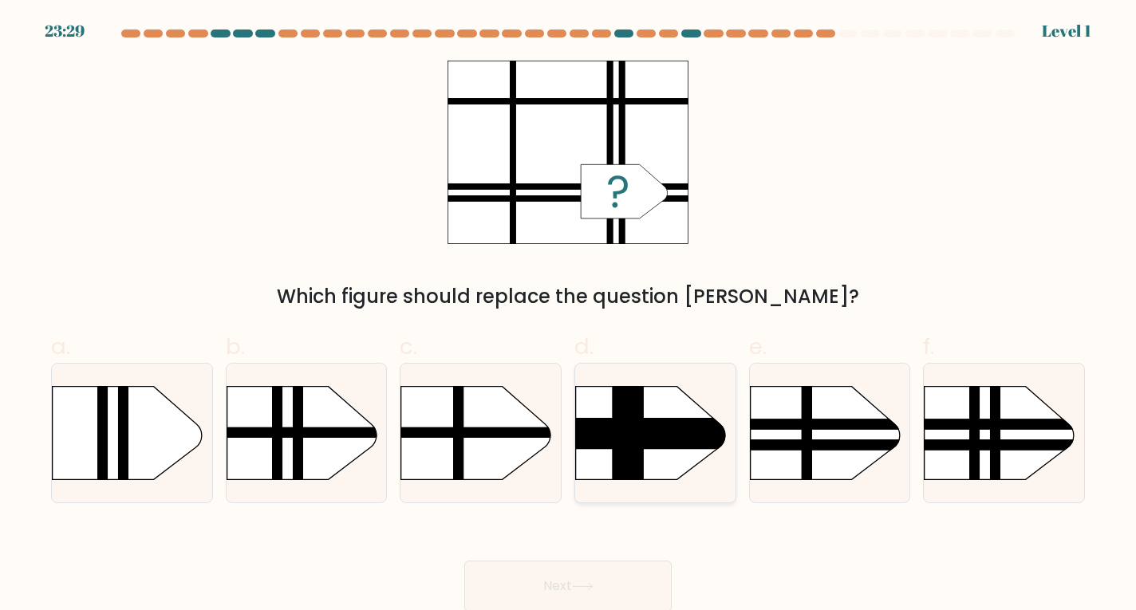
click at [655, 467] on rect at bounding box center [553, 365] width 416 height 317
click at [569, 316] on input "d." at bounding box center [568, 310] width 1 height 10
radio input "true"
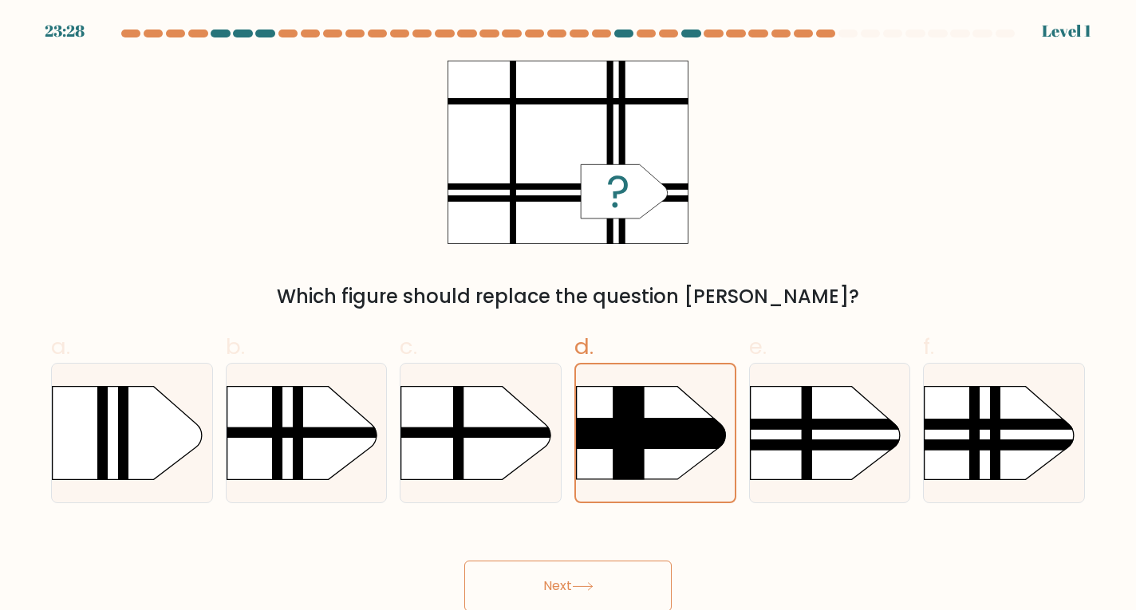
click at [596, 573] on button "Next" at bounding box center [567, 586] width 207 height 51
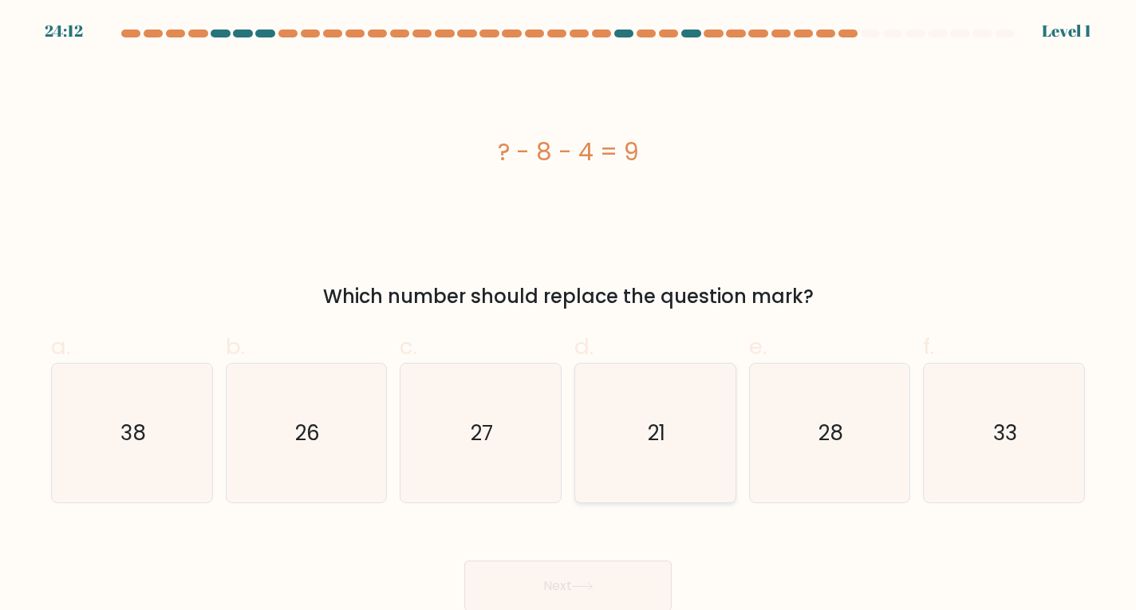
click at [634, 475] on icon "21" at bounding box center [655, 434] width 140 height 140
click at [569, 316] on input "d. 21" at bounding box center [568, 310] width 1 height 10
radio input "true"
click at [567, 593] on button "Next" at bounding box center [567, 586] width 207 height 51
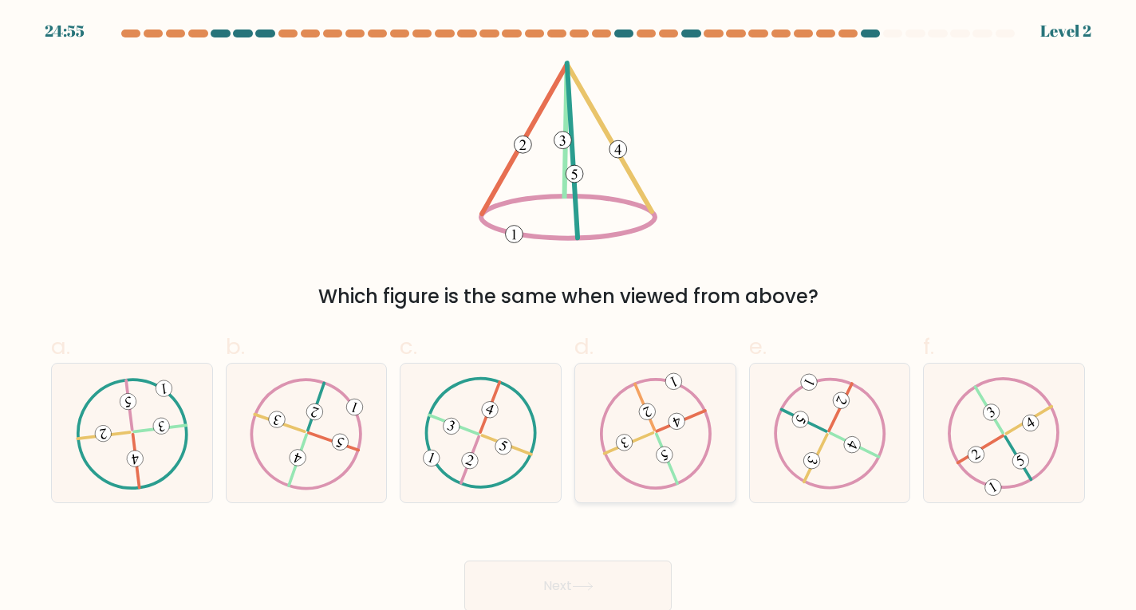
click at [707, 406] on icon at bounding box center [655, 433] width 112 height 112
click at [569, 316] on input "d." at bounding box center [568, 310] width 1 height 10
radio input "true"
click at [581, 576] on button "Next" at bounding box center [567, 586] width 207 height 51
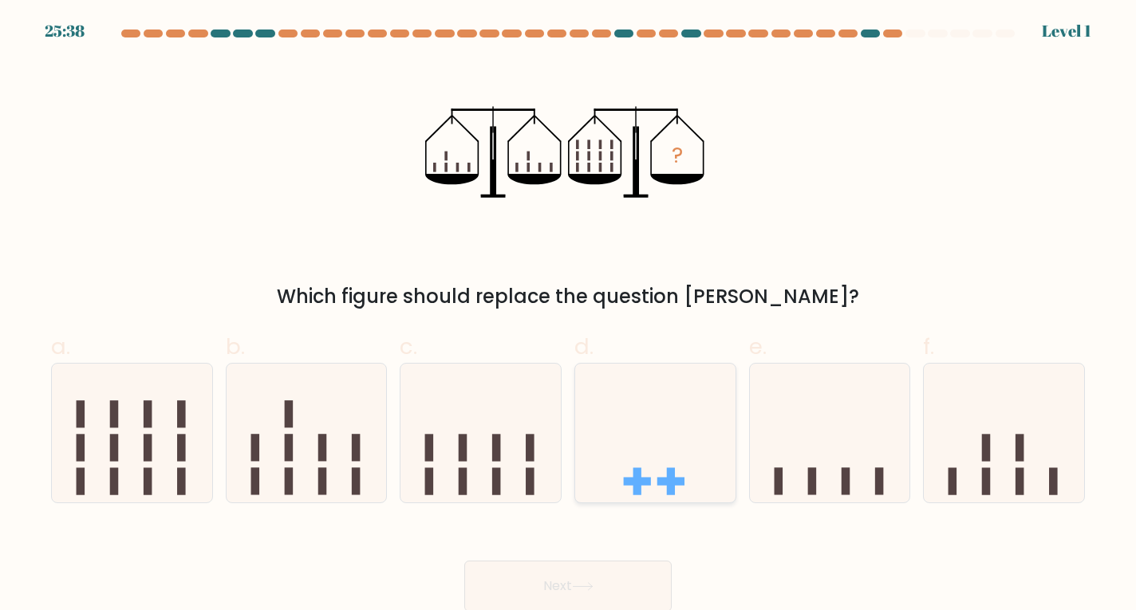
click at [638, 459] on icon at bounding box center [655, 433] width 160 height 132
click at [569, 316] on input "d." at bounding box center [568, 310] width 1 height 10
radio input "true"
click at [572, 574] on button "Next" at bounding box center [567, 586] width 207 height 51
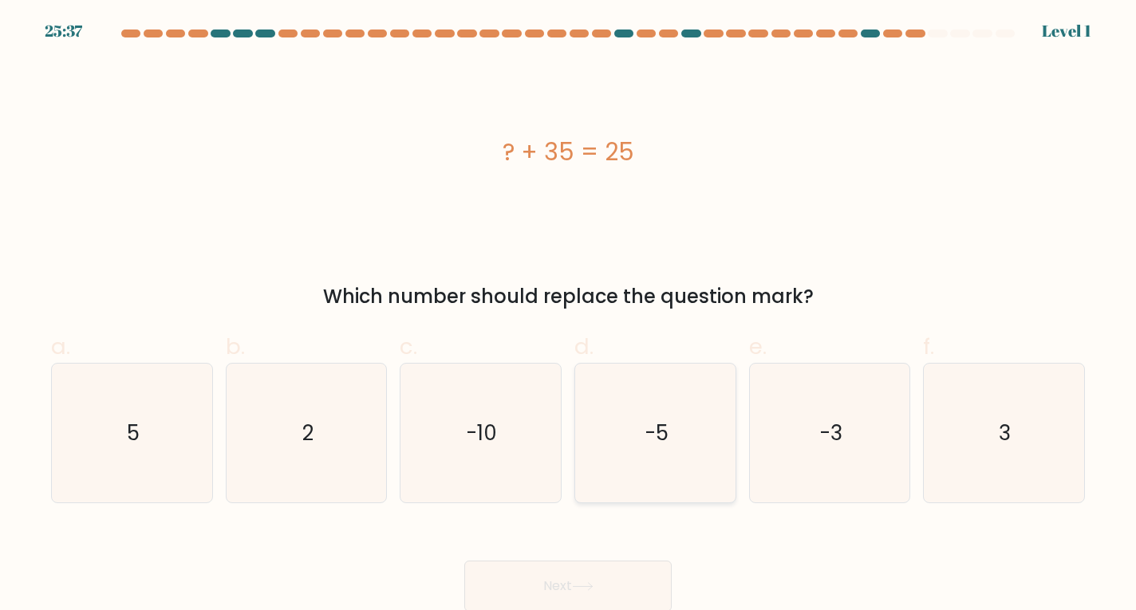
click at [626, 449] on icon "-5" at bounding box center [655, 434] width 140 height 140
click at [569, 316] on input "d. -5" at bounding box center [568, 310] width 1 height 10
radio input "true"
click at [549, 572] on button "Next" at bounding box center [567, 586] width 207 height 51
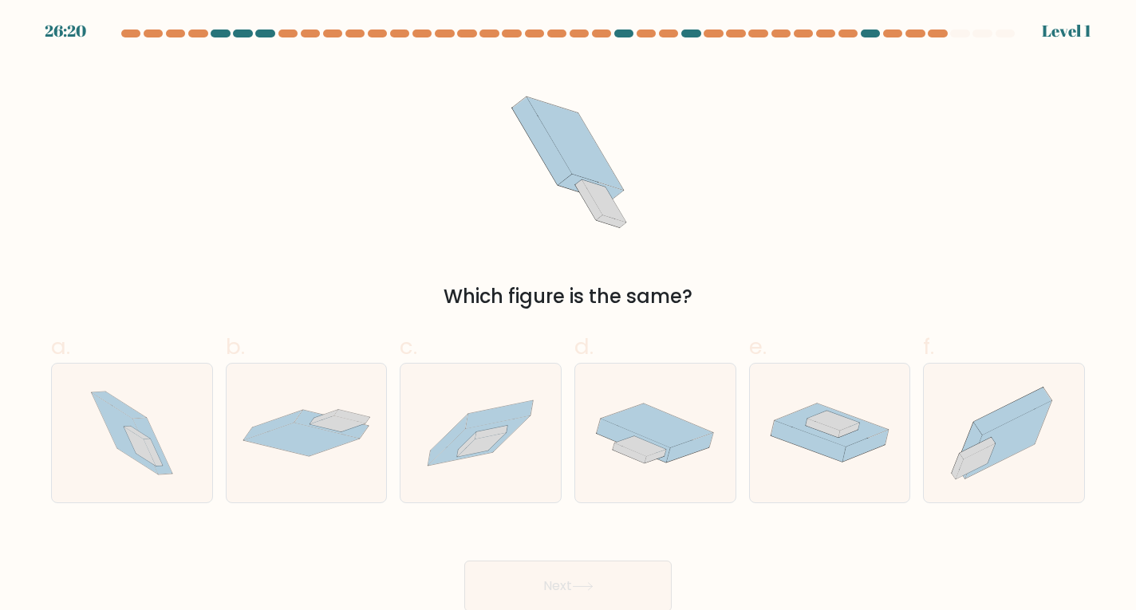
click at [598, 511] on form at bounding box center [568, 321] width 1136 height 582
click at [617, 486] on div at bounding box center [655, 433] width 162 height 141
click at [569, 316] on input "d." at bounding box center [568, 310] width 1 height 10
radio input "true"
click at [561, 566] on button "Next" at bounding box center [567, 586] width 207 height 51
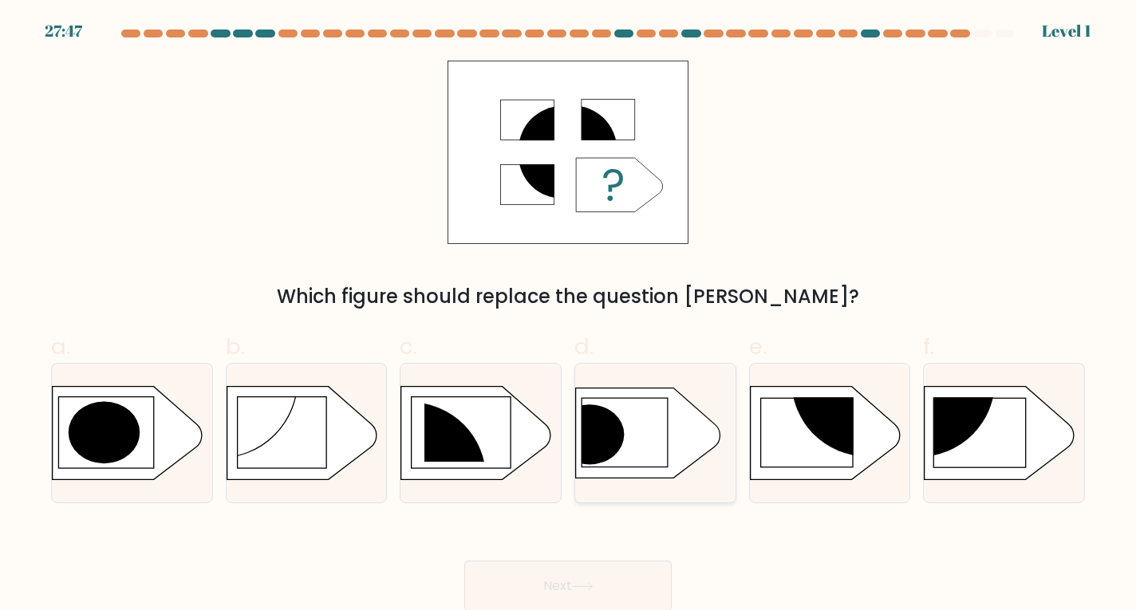
click at [632, 498] on div at bounding box center [655, 433] width 162 height 141
click at [569, 316] on input "d." at bounding box center [568, 310] width 1 height 10
radio input "true"
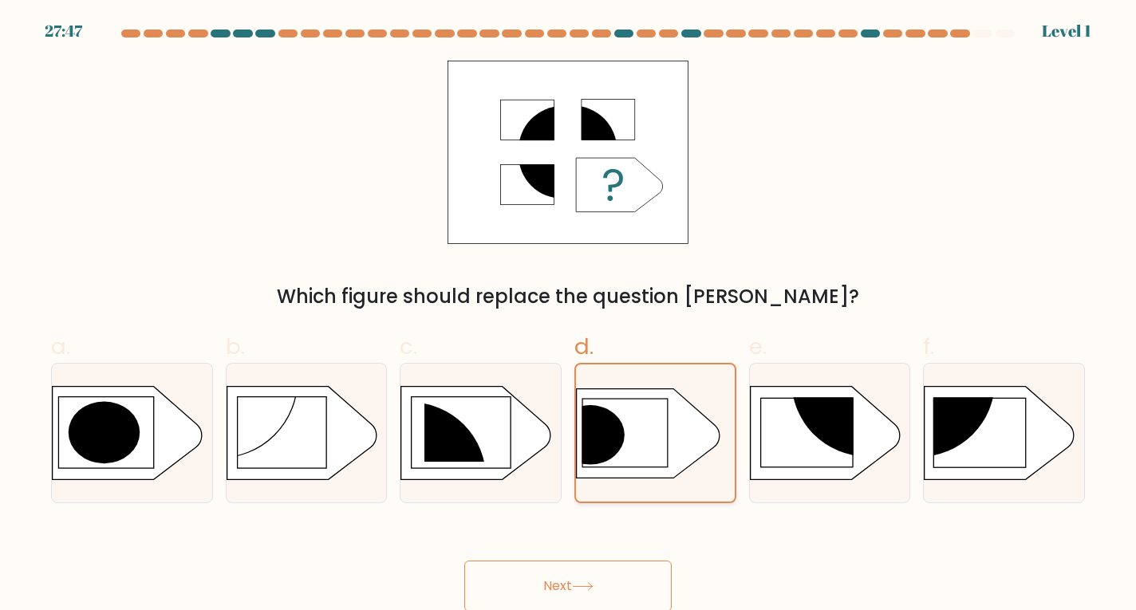
click at [632, 498] on div at bounding box center [655, 433] width 162 height 141
click at [569, 316] on input "d." at bounding box center [568, 310] width 1 height 10
click at [654, 455] on icon at bounding box center [648, 432] width 143 height 89
click at [569, 316] on input "d." at bounding box center [568, 310] width 1 height 10
click at [596, 575] on button "Next" at bounding box center [567, 586] width 207 height 51
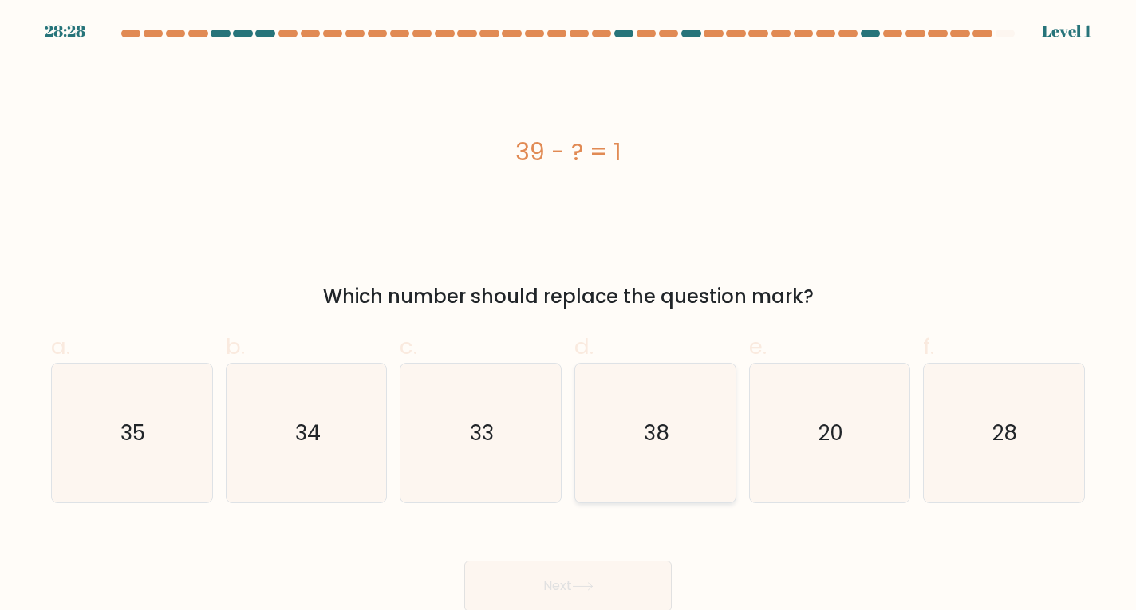
click at [656, 455] on icon "38" at bounding box center [655, 434] width 140 height 140
click at [569, 316] on input "d. 38" at bounding box center [568, 310] width 1 height 10
radio input "true"
click at [590, 581] on button "Next" at bounding box center [567, 586] width 207 height 51
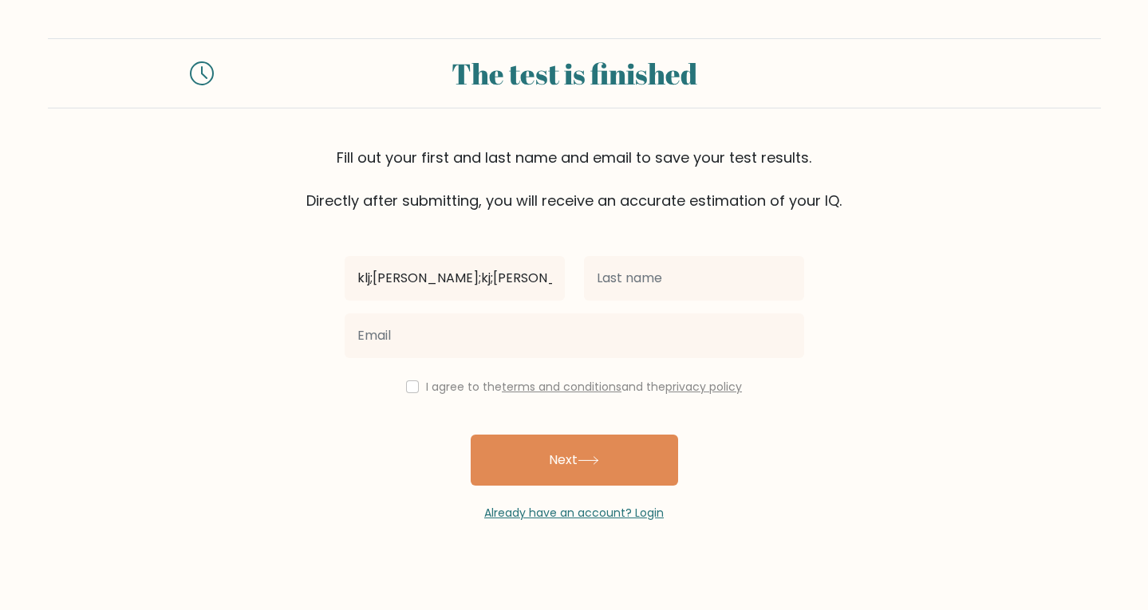
type input "klj;lajfl;kj;dslfj"
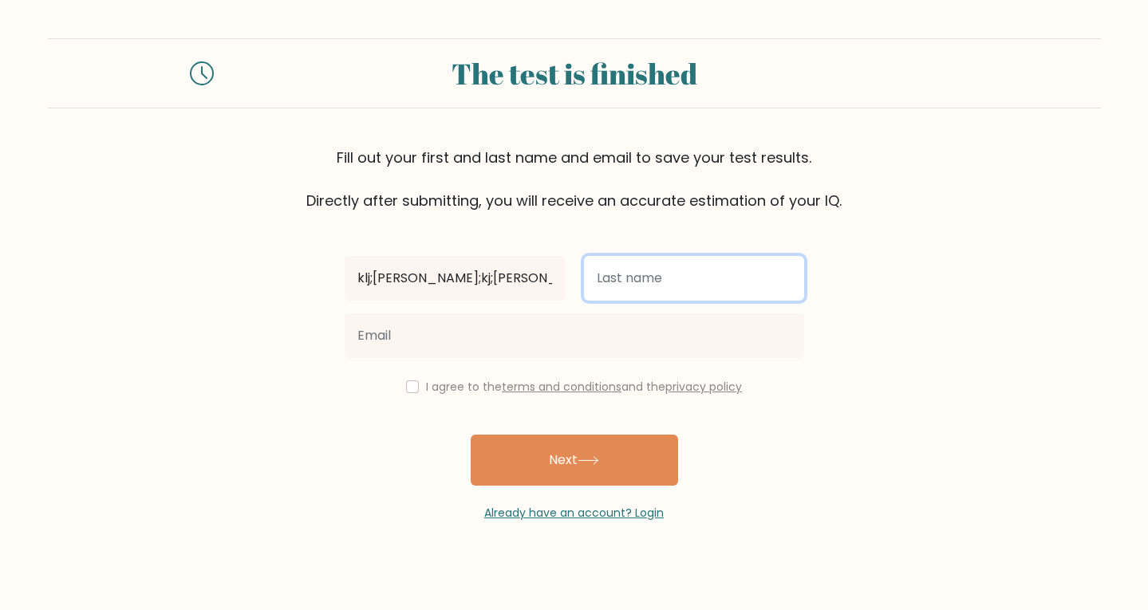
click at [669, 266] on input "text" at bounding box center [694, 278] width 220 height 45
type input "jakdf;lkjdlsk"
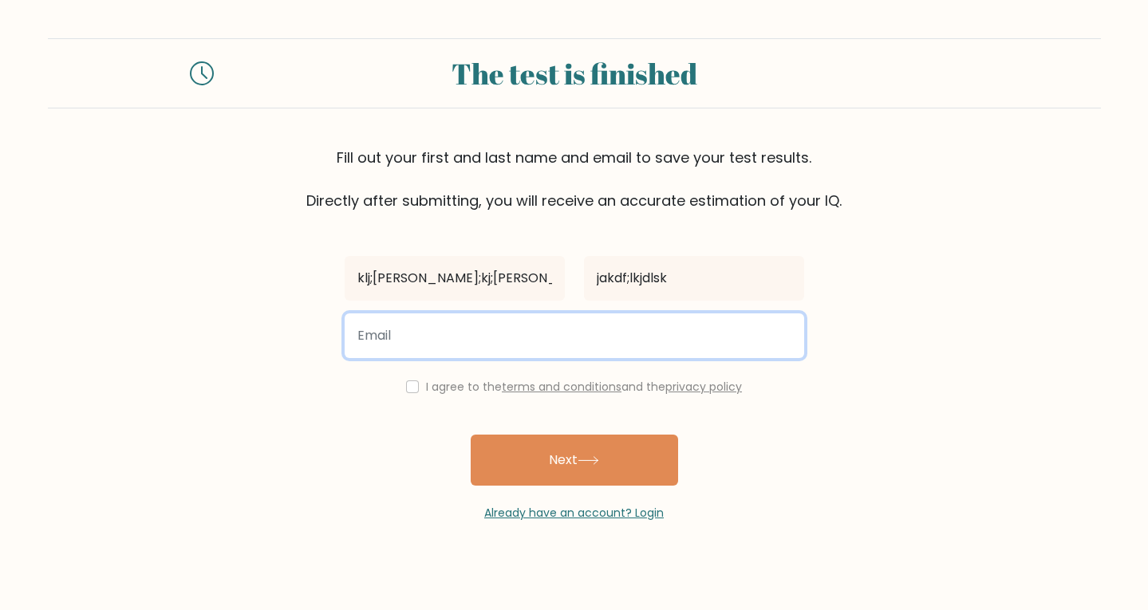
click at [553, 325] on input "email" at bounding box center [574, 335] width 459 height 45
type input "test@gmail.com"
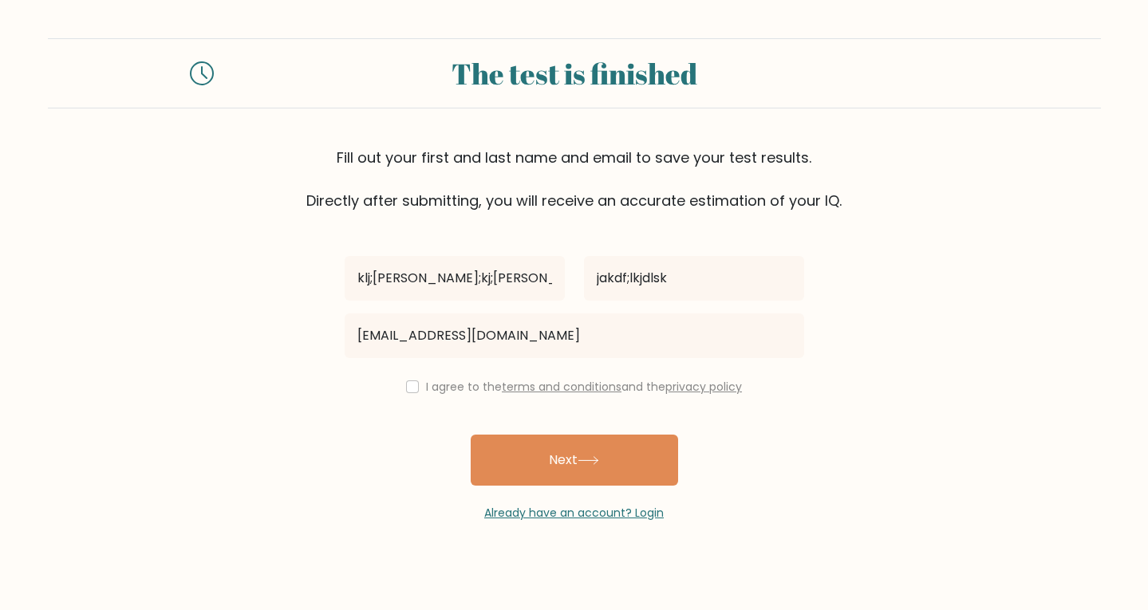
click at [415, 389] on div "I agree to the terms and conditions and the privacy policy" at bounding box center [574, 386] width 478 height 19
click at [408, 384] on input "checkbox" at bounding box center [412, 386] width 13 height 13
checkbox input "true"
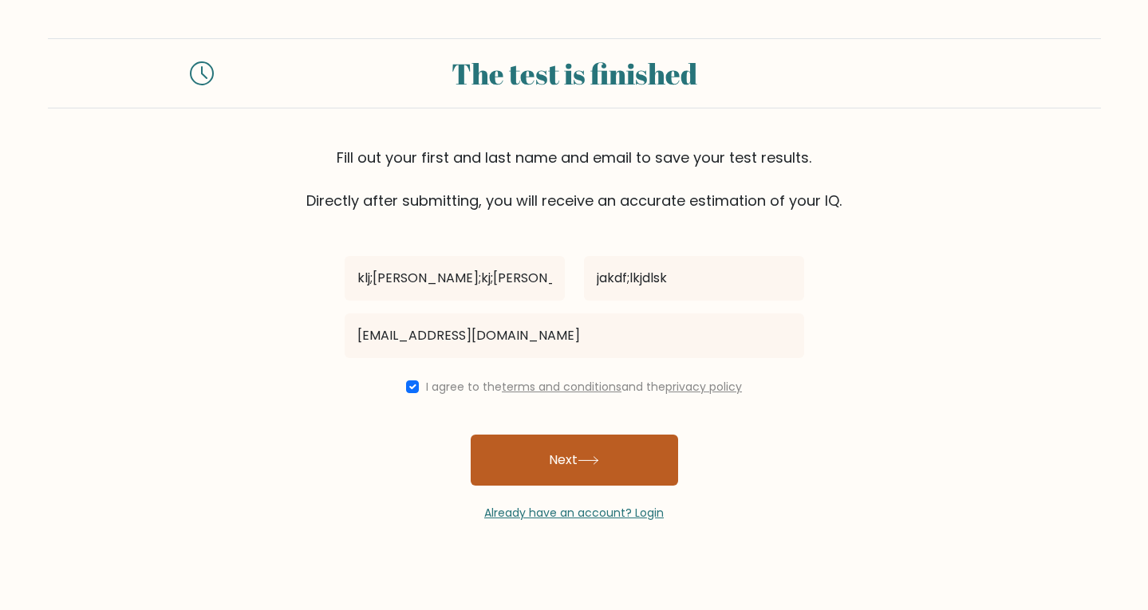
click at [493, 456] on button "Next" at bounding box center [573, 460] width 207 height 51
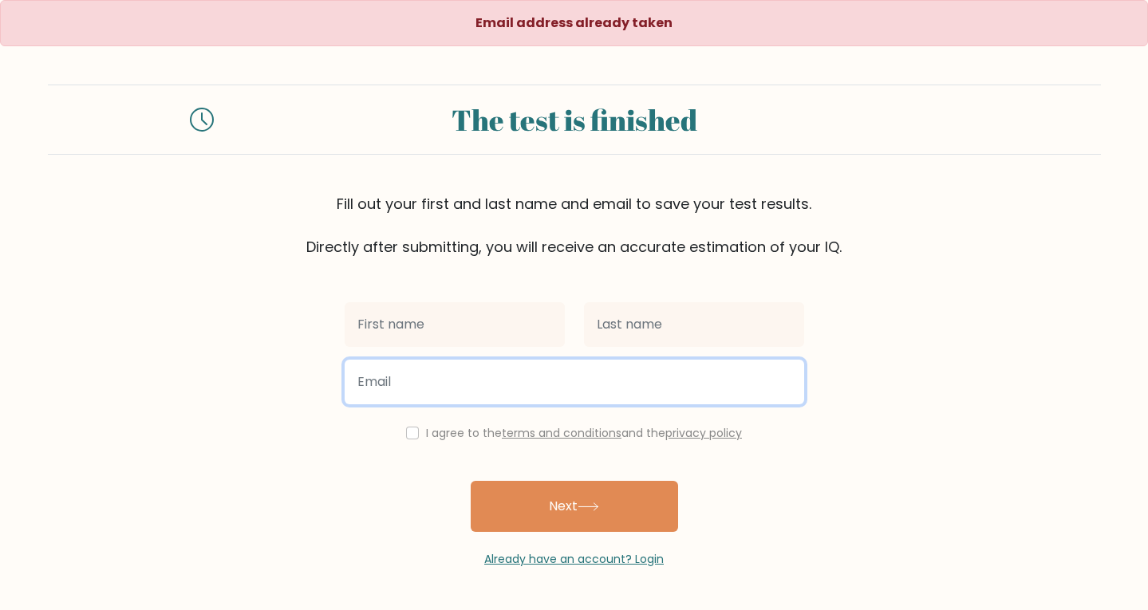
click at [436, 384] on input "email" at bounding box center [574, 382] width 459 height 45
type input "test12324@gmail.com"
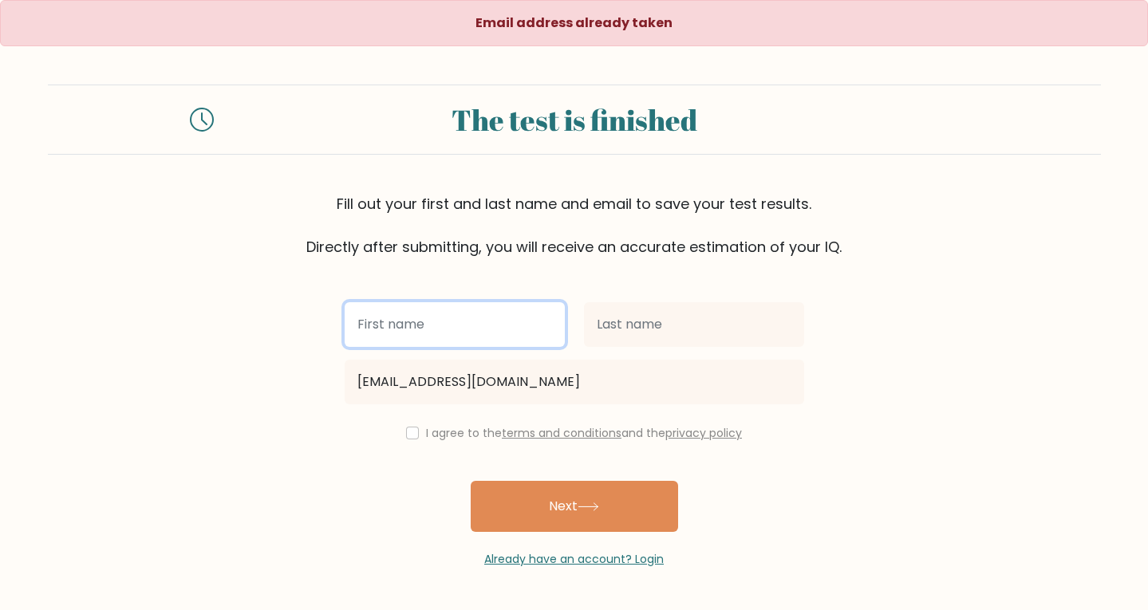
click at [441, 316] on input "text" at bounding box center [455, 324] width 220 height 45
type input "Test"
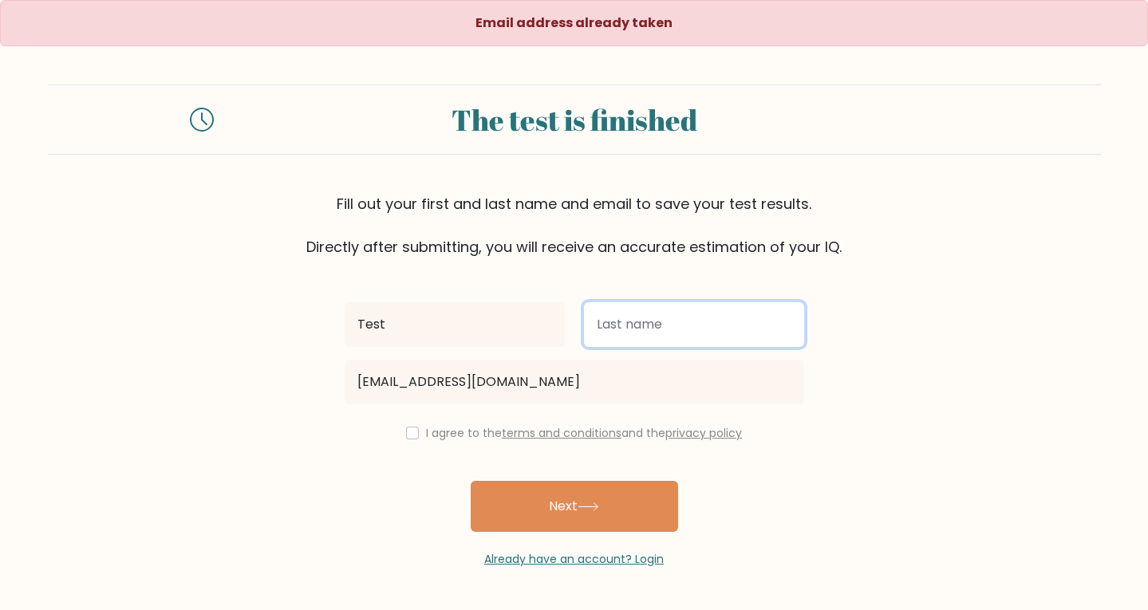
click at [640, 339] on input "text" at bounding box center [694, 324] width 220 height 45
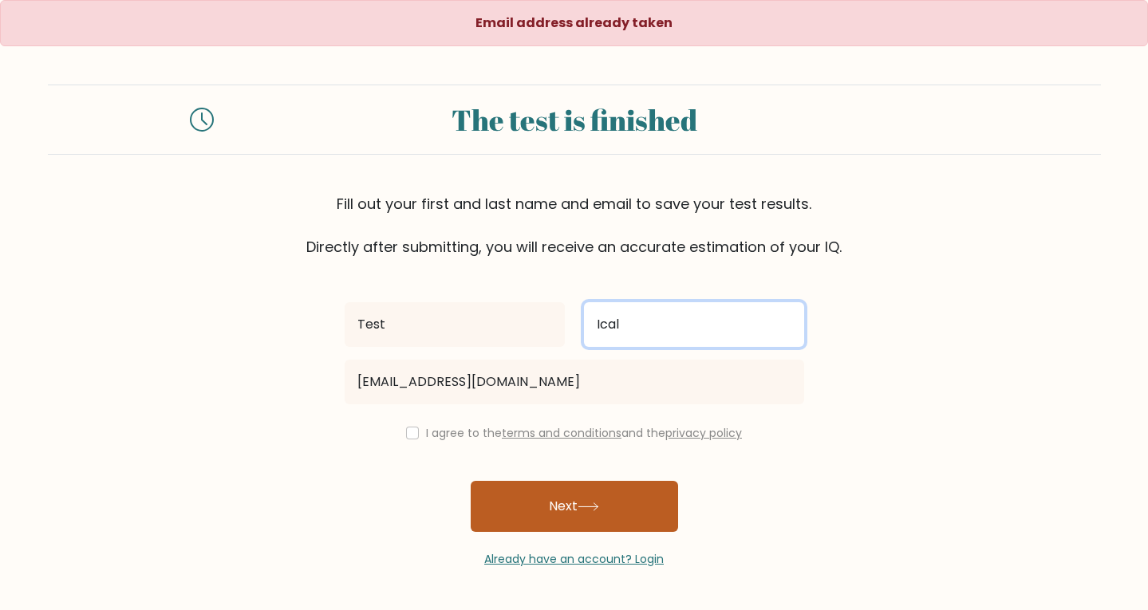
type input "Ical"
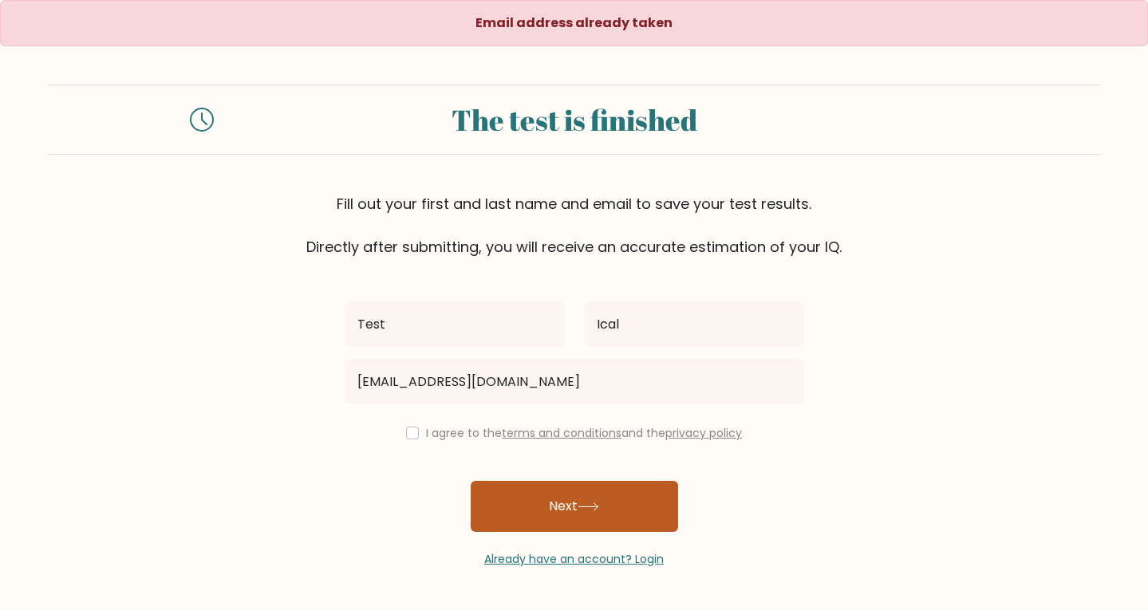
click at [565, 530] on button "Next" at bounding box center [573, 506] width 207 height 51
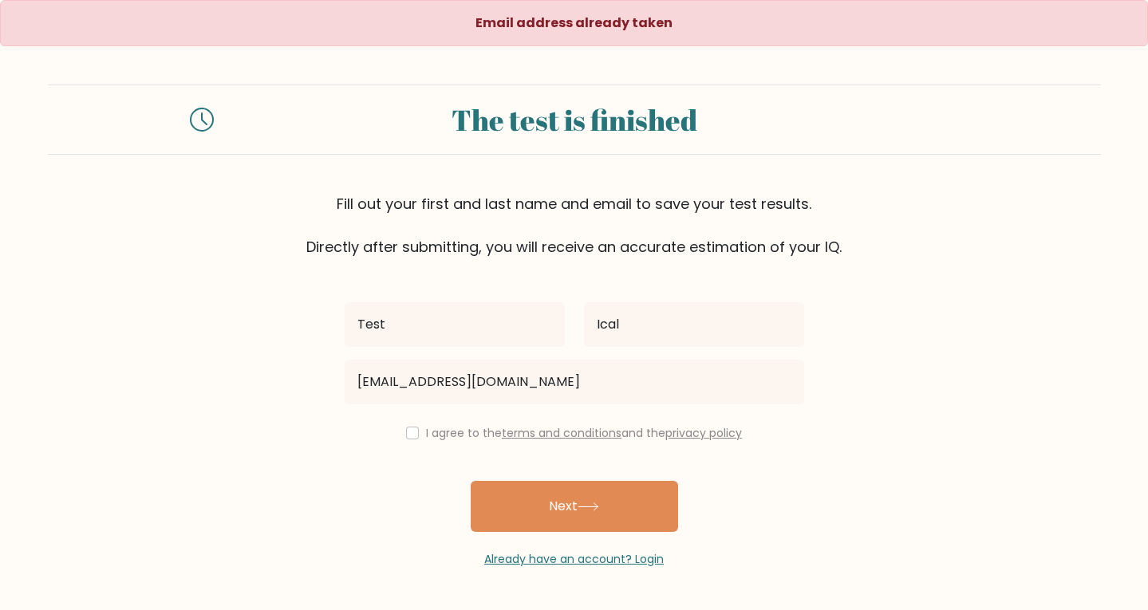
click at [415, 437] on div "I agree to the terms and conditions and the privacy policy" at bounding box center [574, 432] width 478 height 19
click at [408, 432] on input "checkbox" at bounding box center [412, 433] width 13 height 13
checkbox input "true"
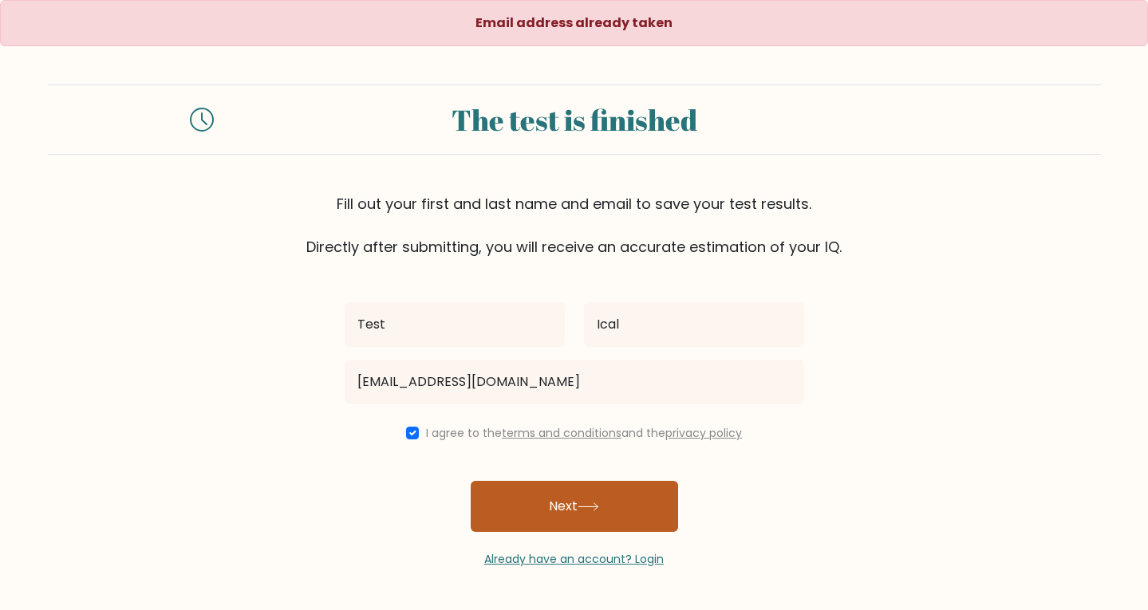
click at [541, 513] on button "Next" at bounding box center [573, 506] width 207 height 51
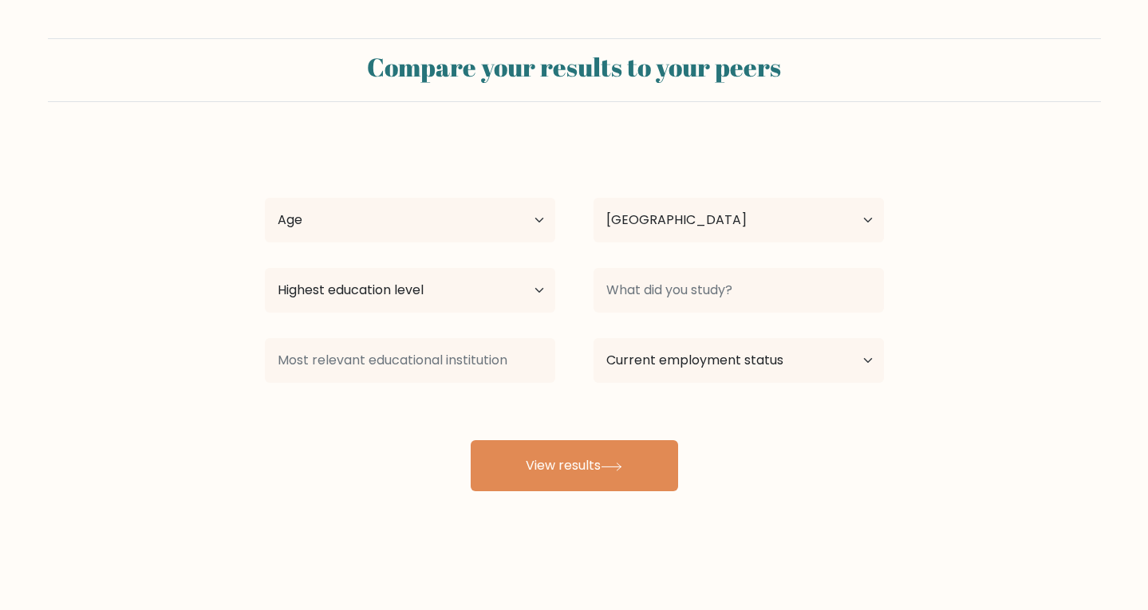
select select "US"
click at [519, 236] on select "Age Under [DEMOGRAPHIC_DATA] [DEMOGRAPHIC_DATA] [DEMOGRAPHIC_DATA] [DEMOGRAPHIC…" at bounding box center [410, 220] width 290 height 45
select select "min_18"
click at [265, 198] on select "Age Under [DEMOGRAPHIC_DATA] [DEMOGRAPHIC_DATA] [DEMOGRAPHIC_DATA] [DEMOGRAPHIC…" at bounding box center [410, 220] width 290 height 45
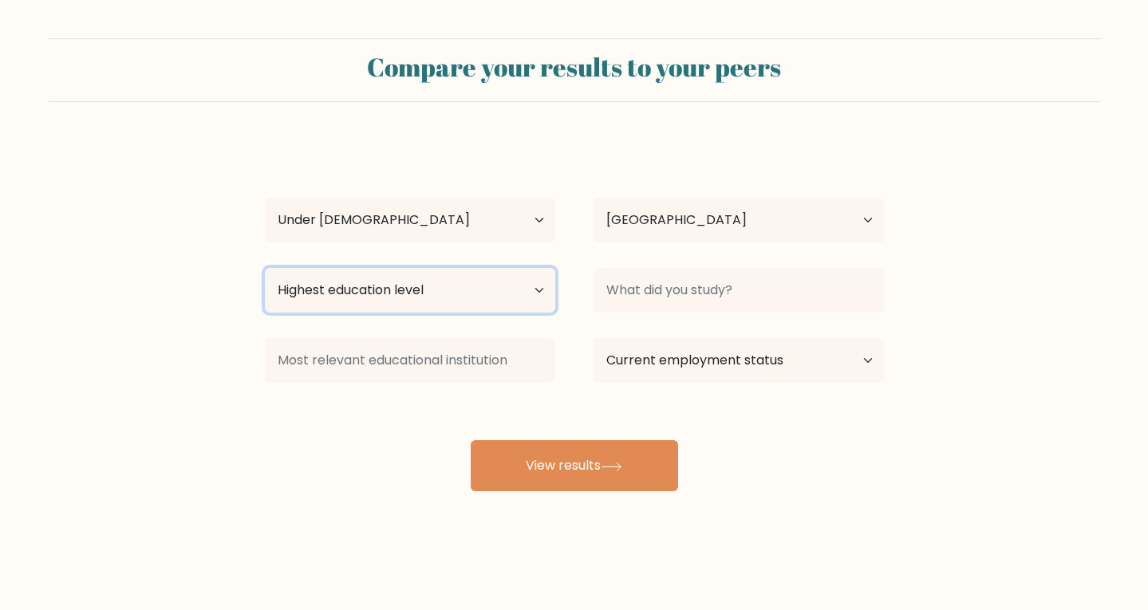
click at [410, 297] on select "Highest education level No schooling Primary Lower Secondary Upper Secondary Oc…" at bounding box center [410, 290] width 290 height 45
select select "doctoral_degree"
click at [265, 268] on select "Highest education level No schooling Primary Lower Secondary Upper Secondary Oc…" at bounding box center [410, 290] width 290 height 45
click at [417, 388] on div at bounding box center [410, 360] width 329 height 57
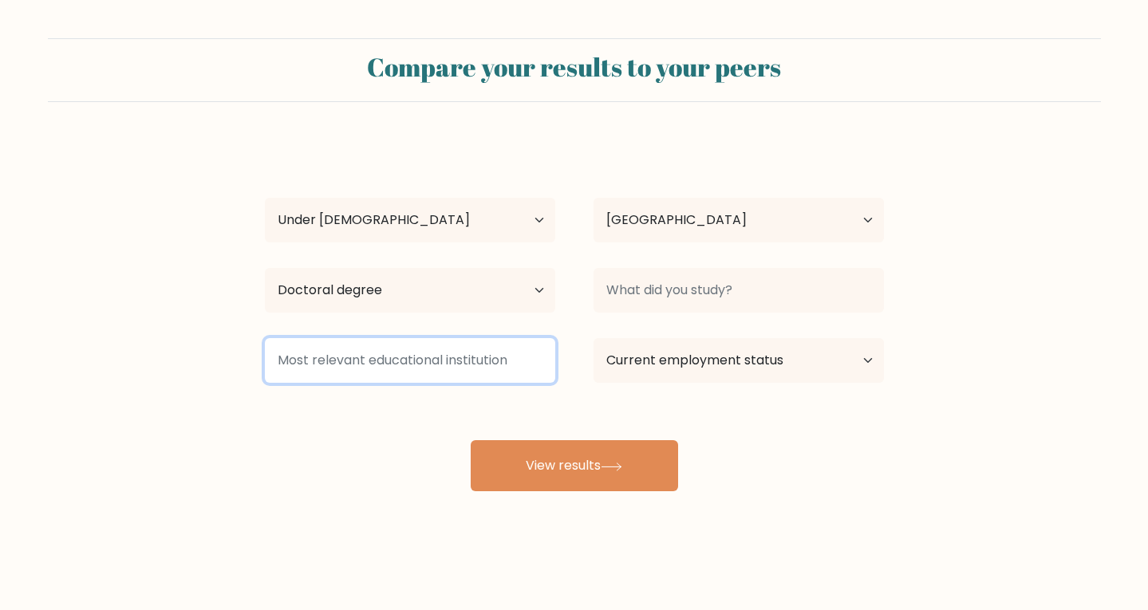
click at [424, 370] on input at bounding box center [410, 360] width 290 height 45
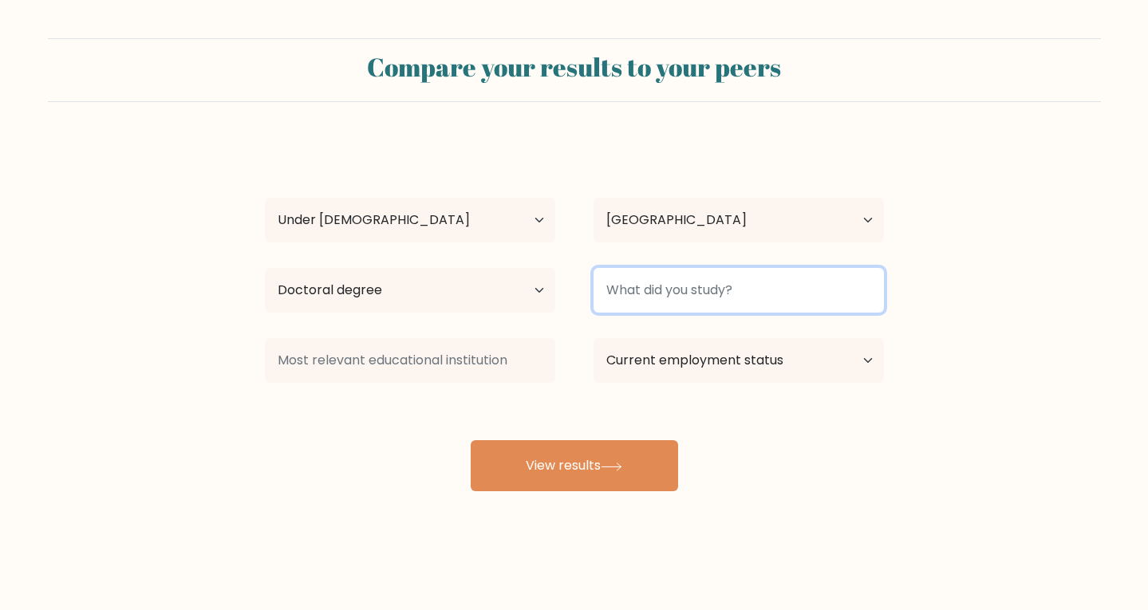
click at [644, 294] on input at bounding box center [738, 290] width 290 height 45
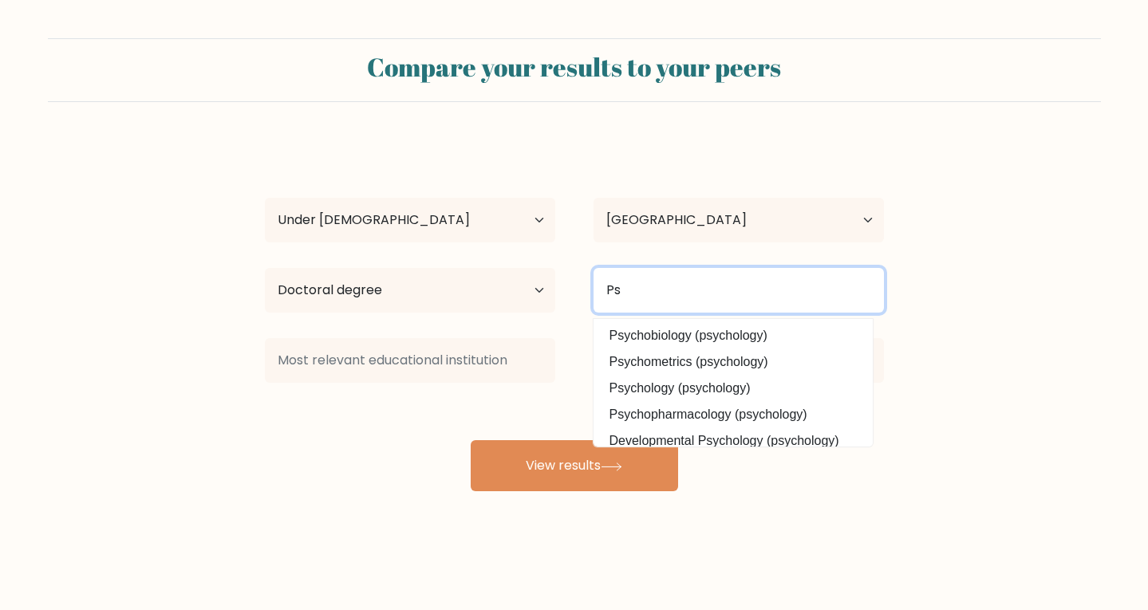
type input "P"
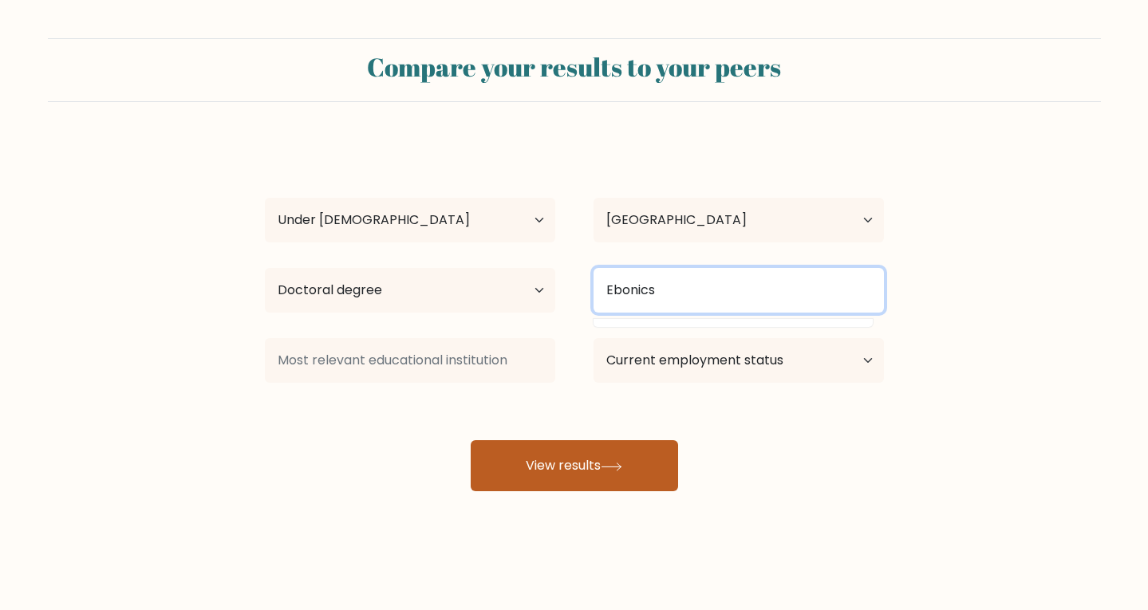
type input "Ebonics"
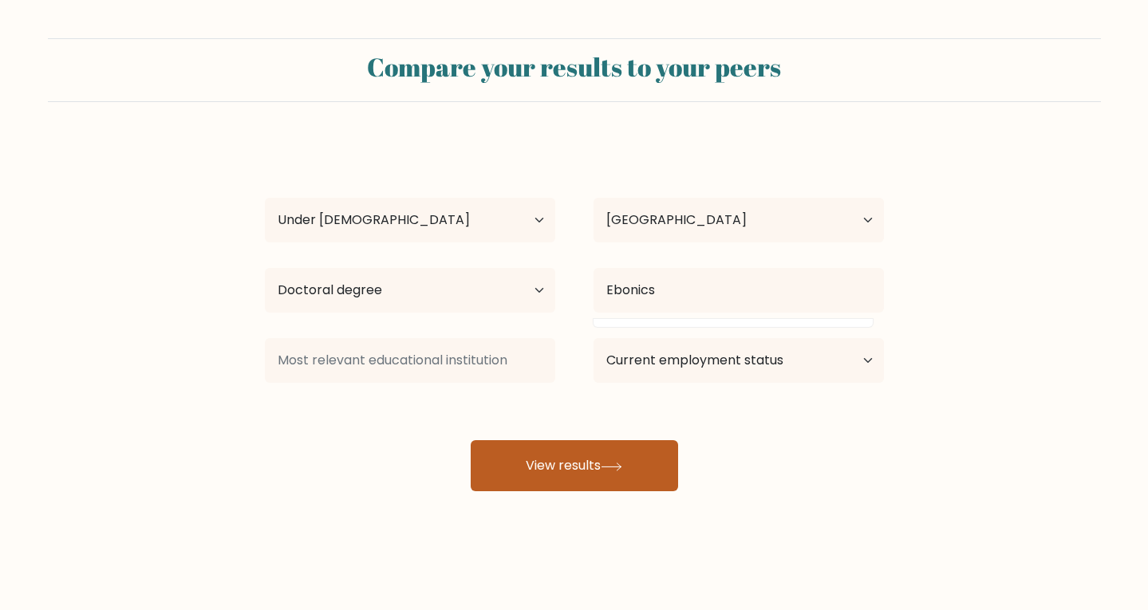
click at [563, 456] on button "View results" at bounding box center [573, 465] width 207 height 51
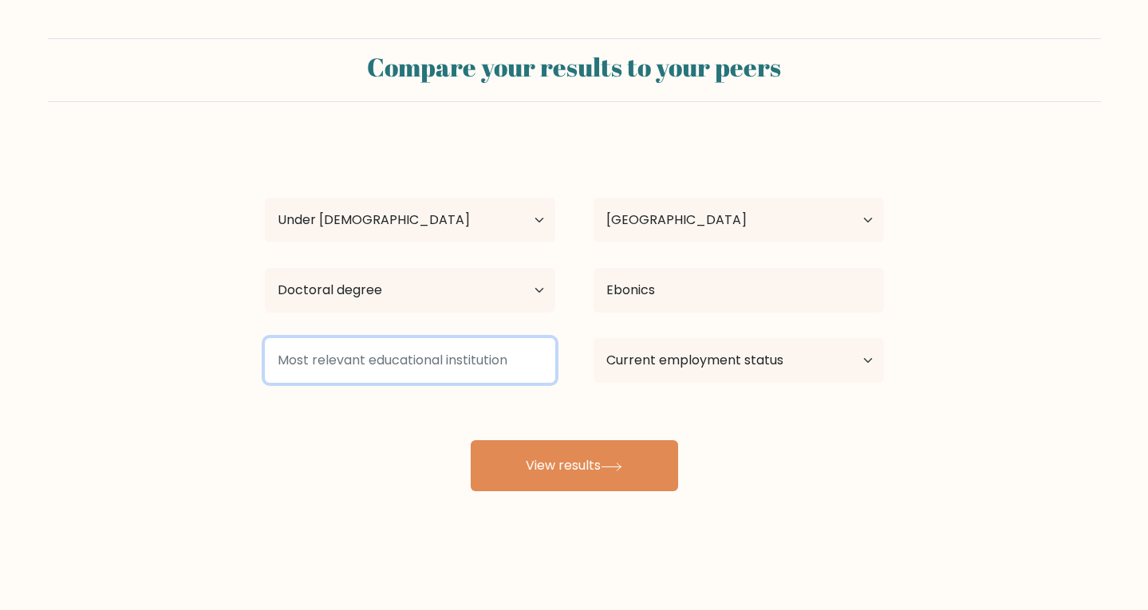
click at [466, 370] on input at bounding box center [410, 360] width 290 height 45
type input "E"
type input "A"
type input "B"
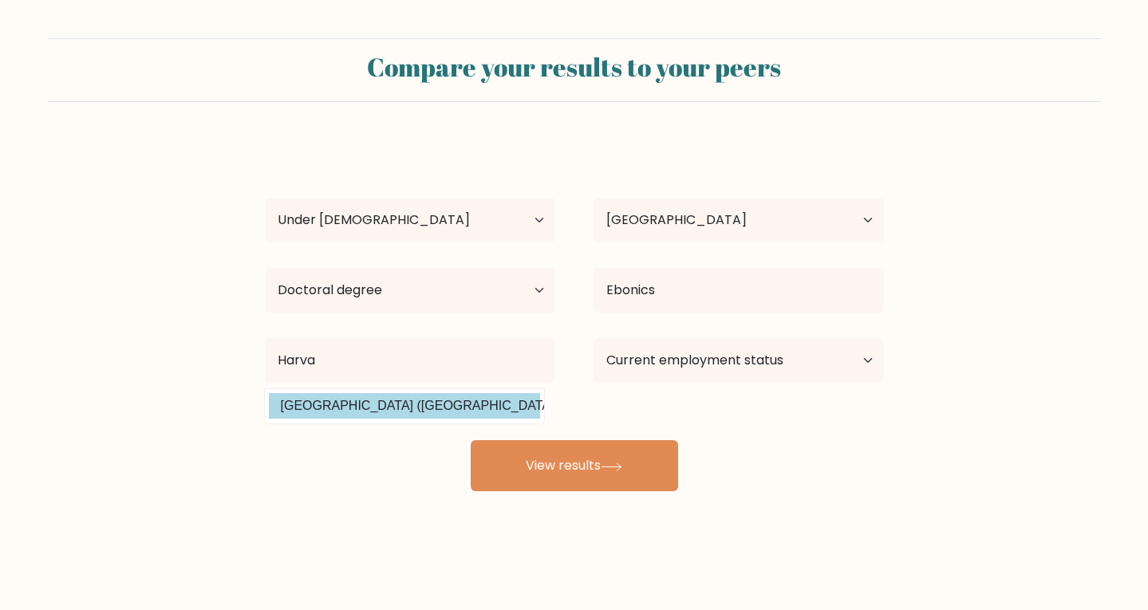
click at [435, 409] on option "Harvard University (United States)" at bounding box center [404, 406] width 271 height 26
type input "[GEOGRAPHIC_DATA]"
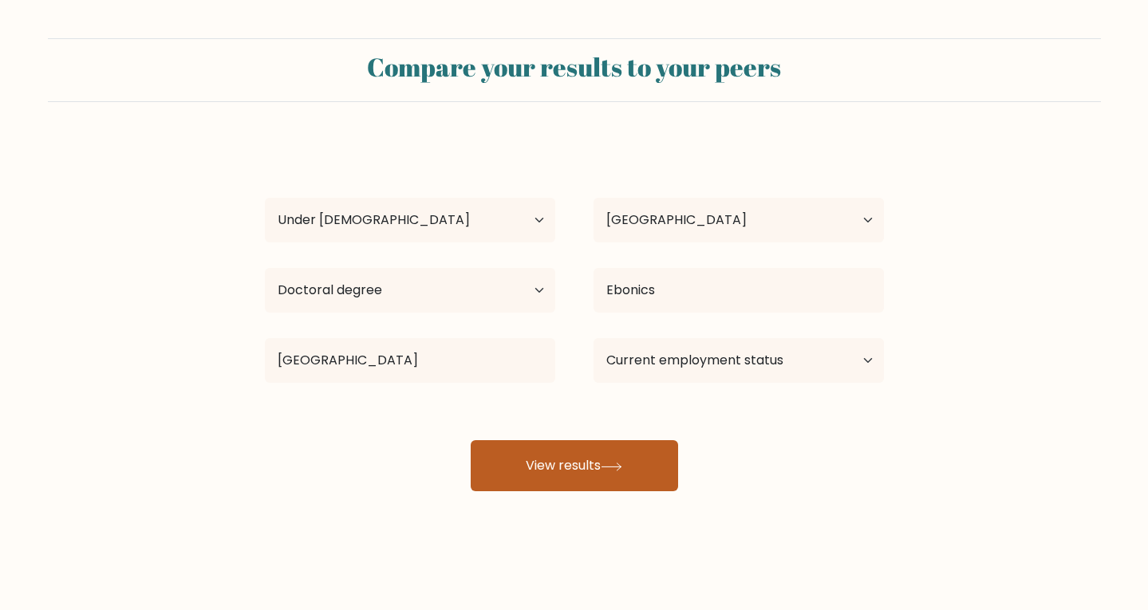
click at [516, 447] on button "View results" at bounding box center [573, 465] width 207 height 51
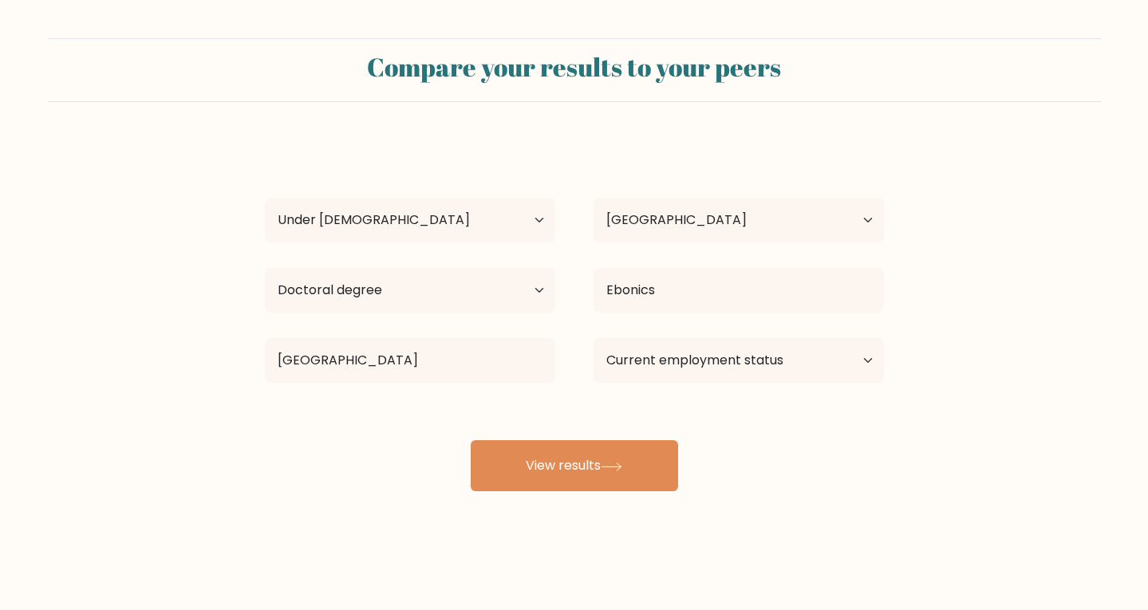
click at [680, 384] on div "Current employment status Employed Student Retired Other / prefer not to answer" at bounding box center [738, 360] width 329 height 57
click at [686, 368] on select "Current employment status Employed Student Retired Other / prefer not to answer" at bounding box center [738, 360] width 290 height 45
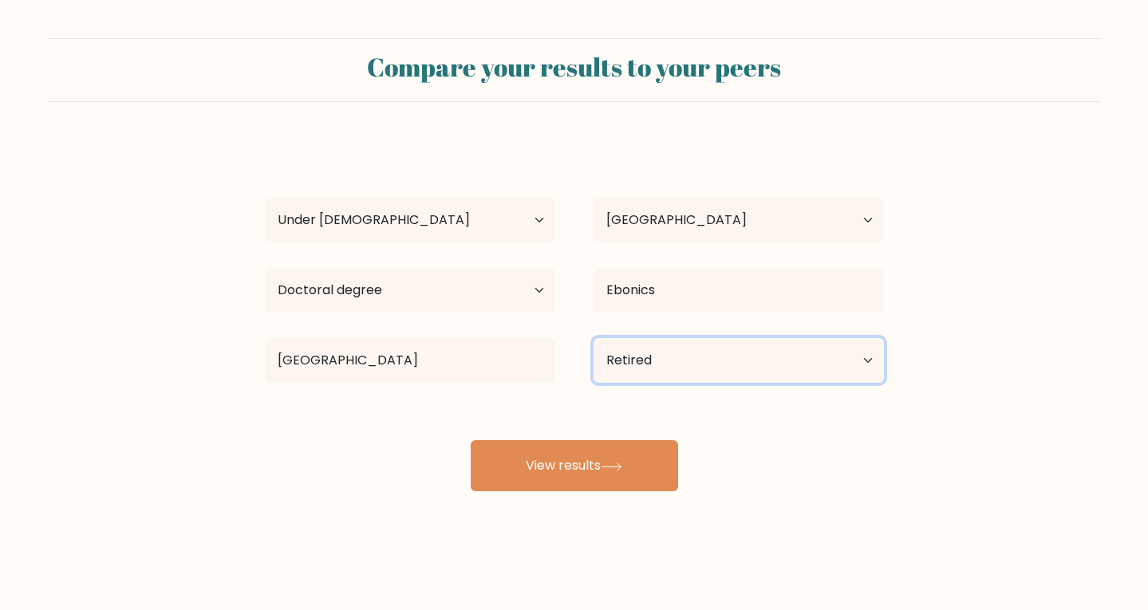
click at [593, 338] on select "Current employment status Employed Student Retired Other / prefer not to answer" at bounding box center [738, 360] width 290 height 45
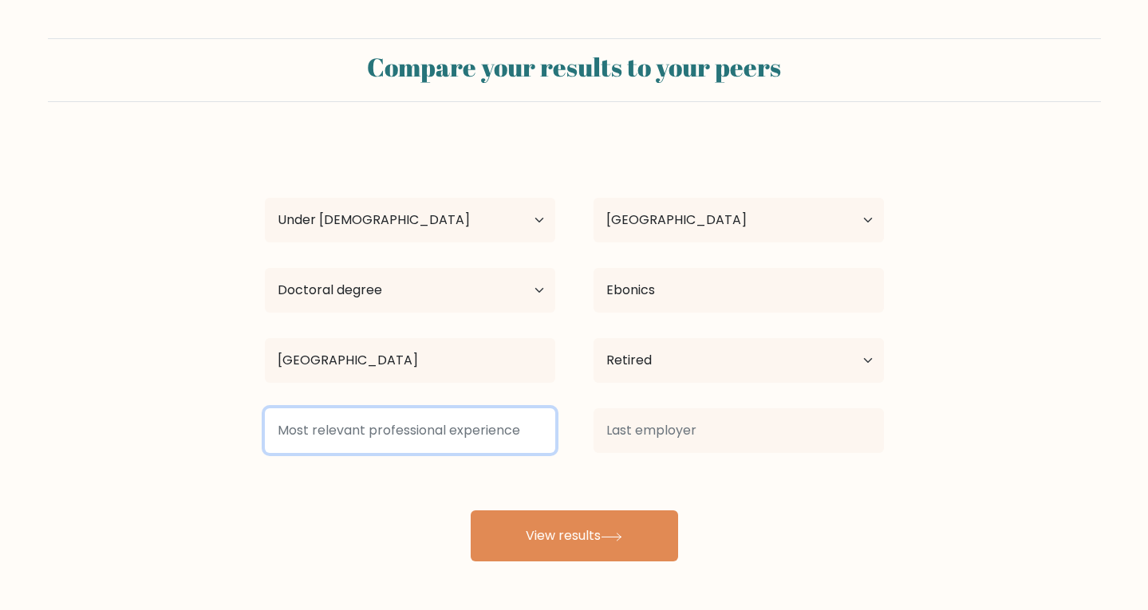
click at [470, 448] on input at bounding box center [410, 430] width 290 height 45
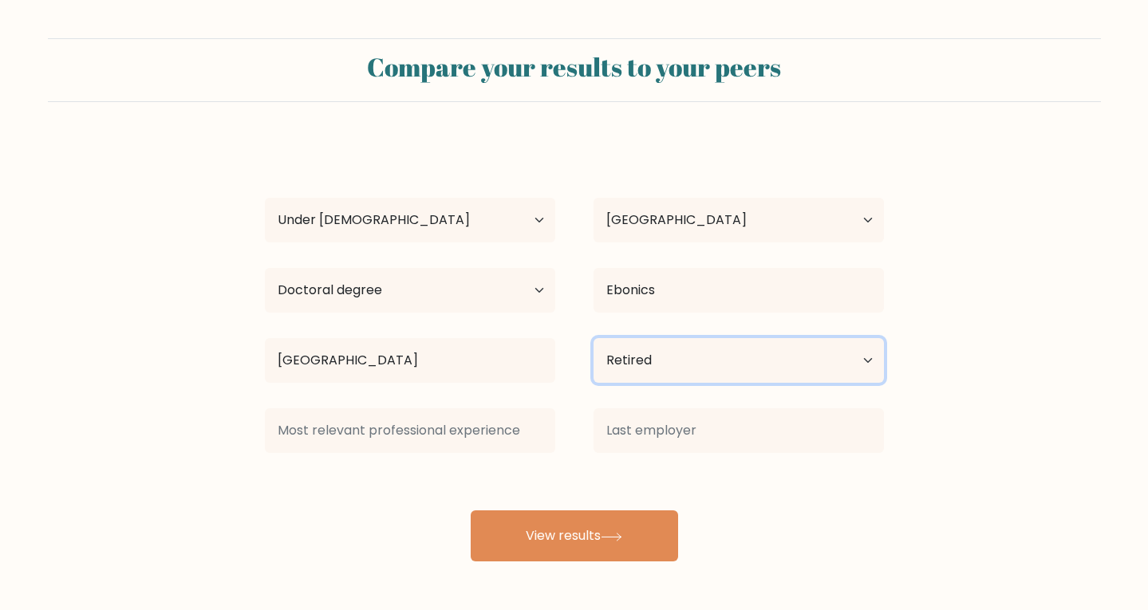
click at [667, 357] on select "Current employment status Employed Student Retired Other / prefer not to answer" at bounding box center [738, 360] width 290 height 45
select select "other"
click at [593, 338] on select "Current employment status Employed Student Retired Other / prefer not to answer" at bounding box center [738, 360] width 290 height 45
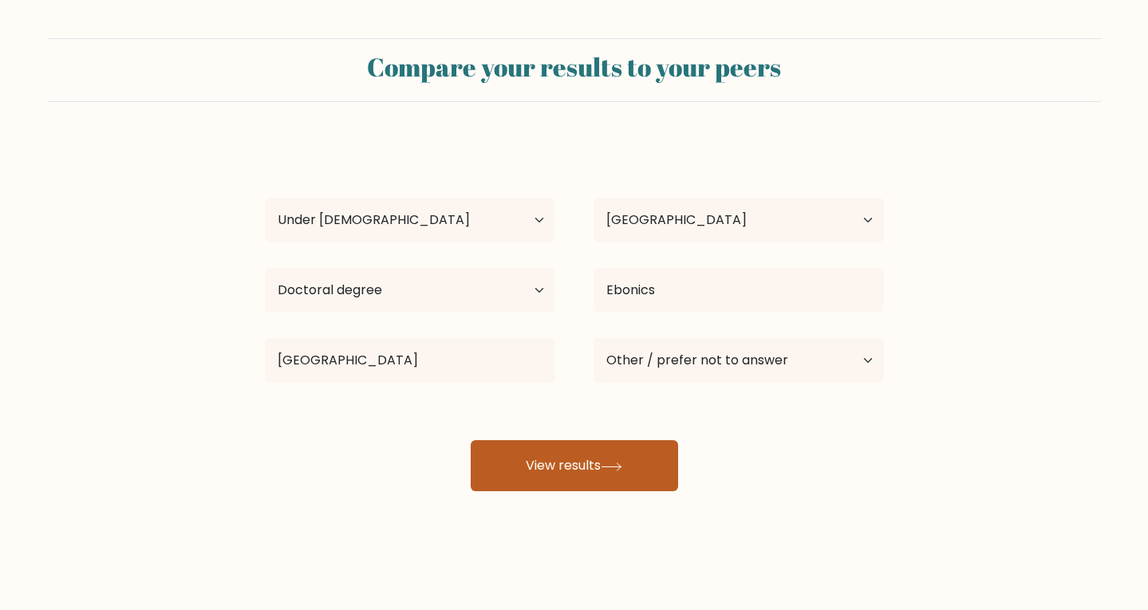
click at [604, 474] on button "View results" at bounding box center [573, 465] width 207 height 51
